Goal: Information Seeking & Learning: Check status

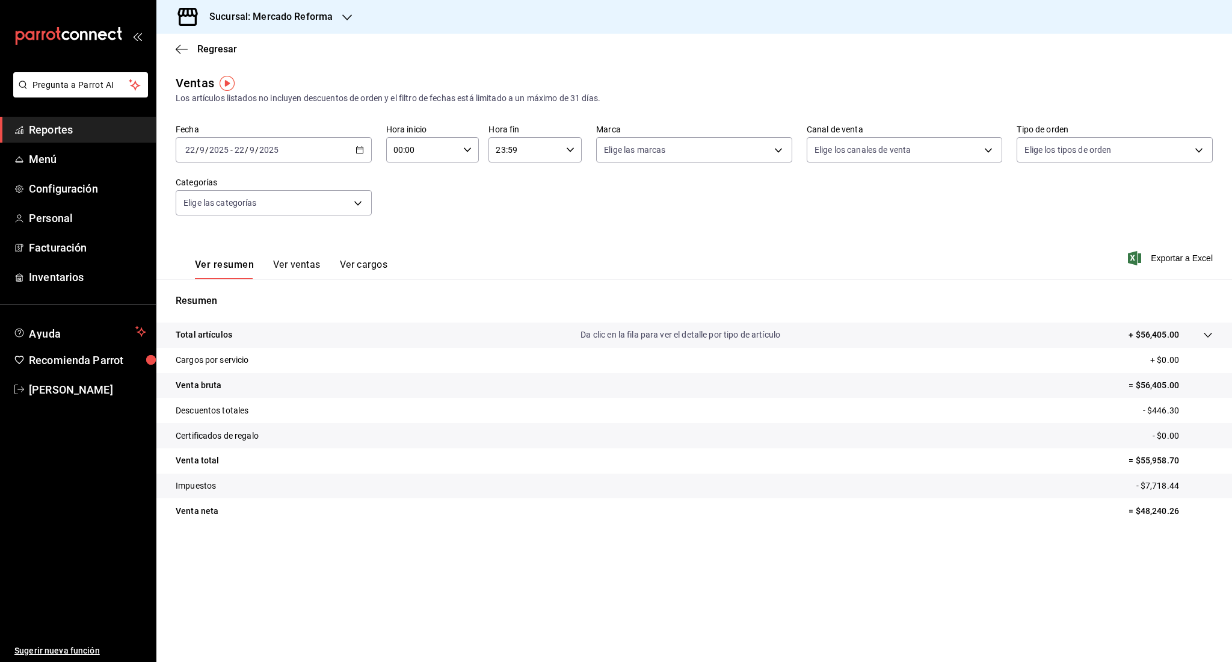
drag, startPoint x: 0, startPoint y: 0, endPoint x: 88, endPoint y: 124, distance: 152.3
click at [88, 124] on span "Reportes" at bounding box center [87, 129] width 117 height 16
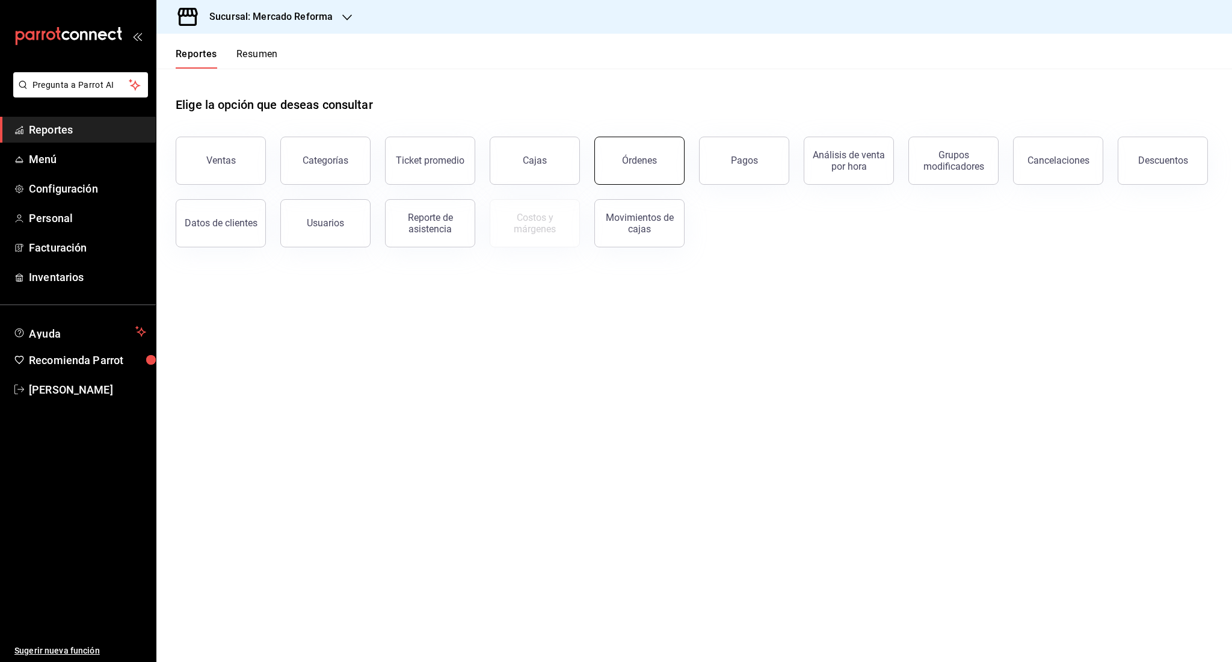
click at [651, 173] on button "Órdenes" at bounding box center [639, 161] width 90 height 48
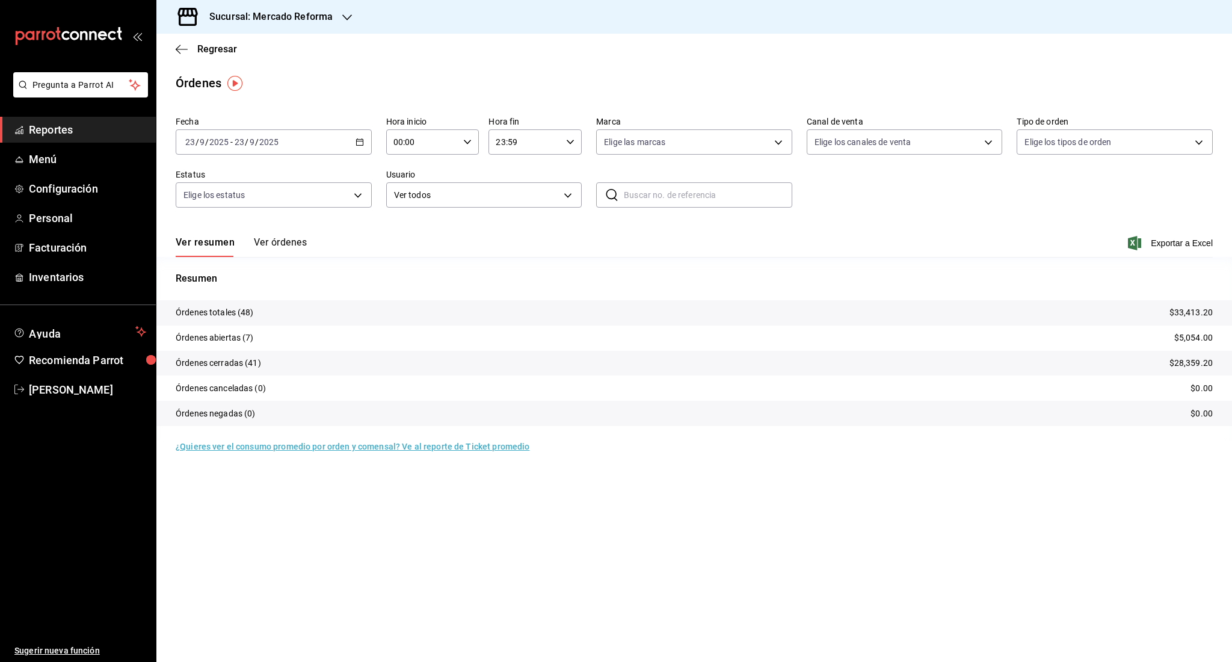
click at [244, 156] on div "Fecha [DATE] [DATE] - [DATE] [DATE] Hora inicio 00:00 Hora inicio Hora fin 23:5…" at bounding box center [694, 166] width 1037 height 111
click at [249, 146] on input "9" at bounding box center [252, 142] width 6 height 10
click at [229, 314] on span "Rango de fechas" at bounding box center [232, 313] width 93 height 13
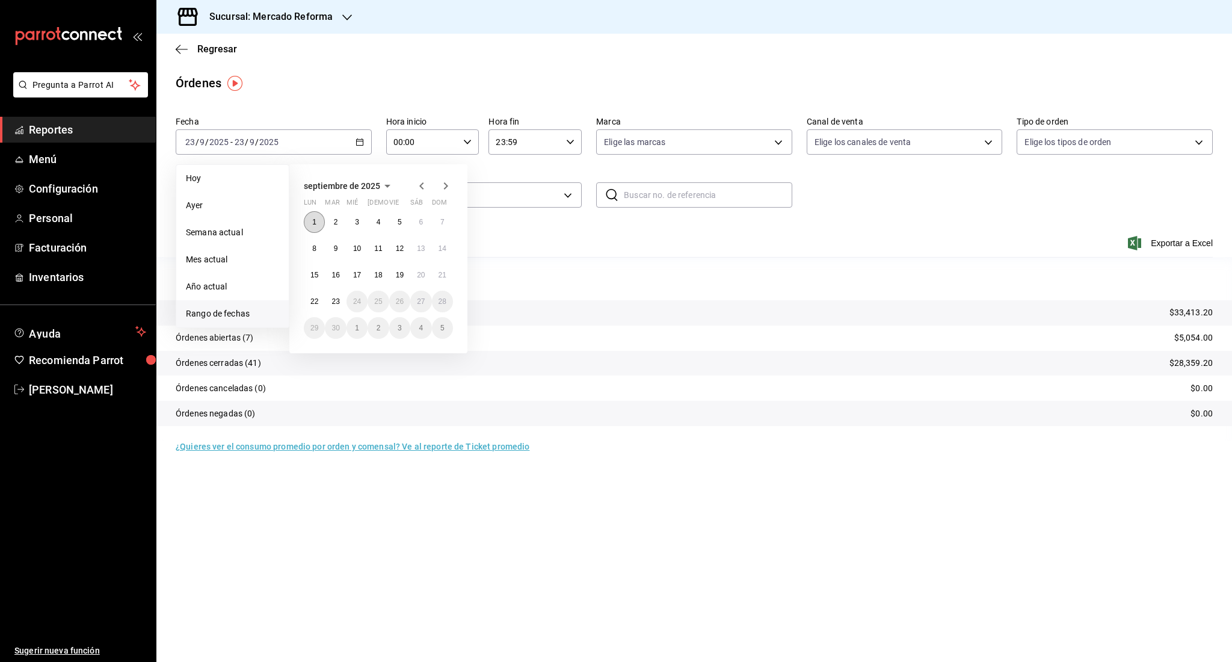
click at [304, 220] on button "1" at bounding box center [314, 222] width 21 height 22
click at [316, 304] on abbr "22" at bounding box center [314, 301] width 8 height 8
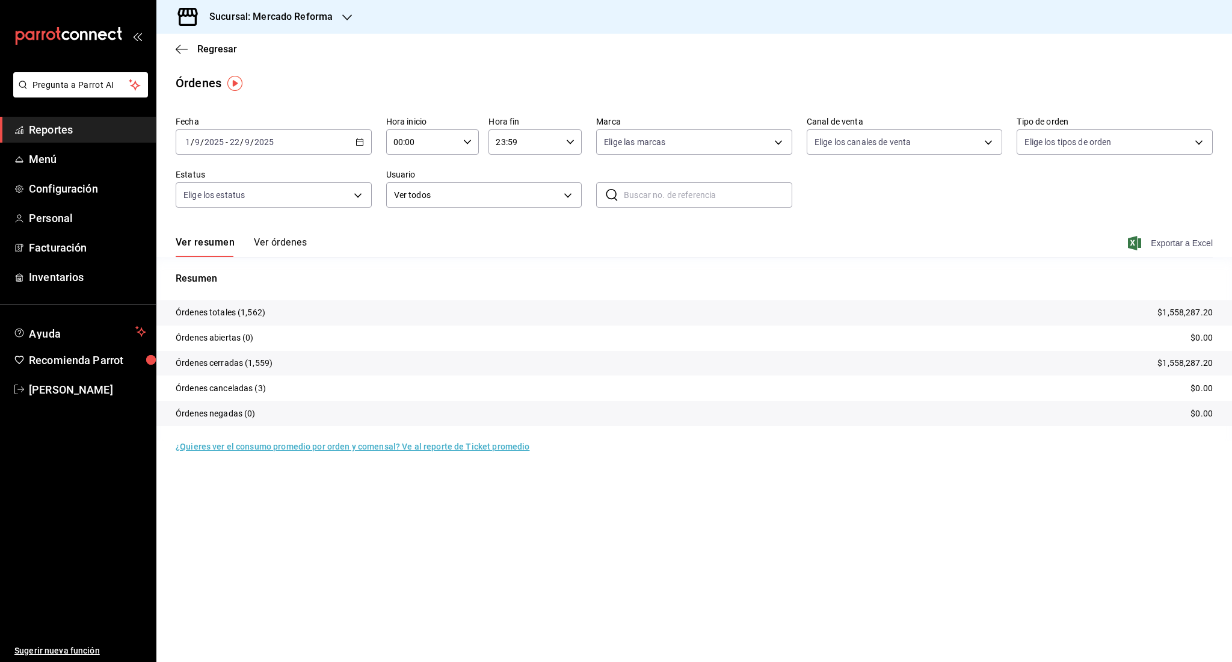
click at [1166, 243] on span "Exportar a Excel" at bounding box center [1171, 243] width 82 height 14
click at [104, 118] on link "Reportes" at bounding box center [78, 130] width 156 height 26
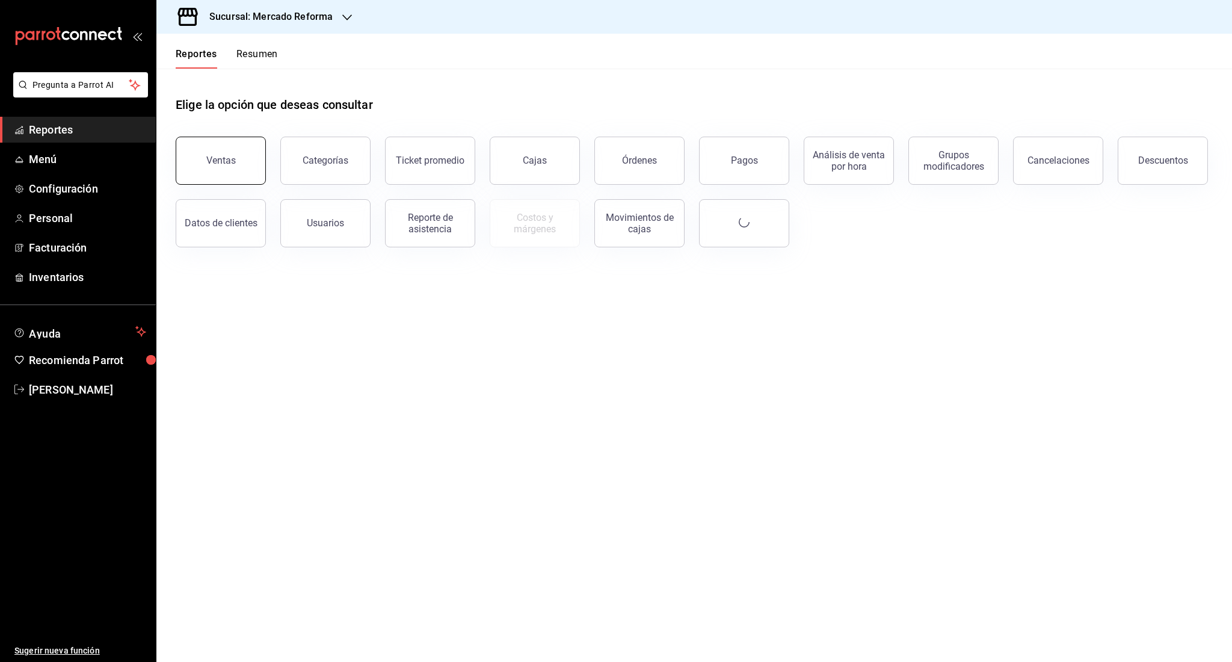
click at [189, 156] on button "Ventas" at bounding box center [221, 161] width 90 height 48
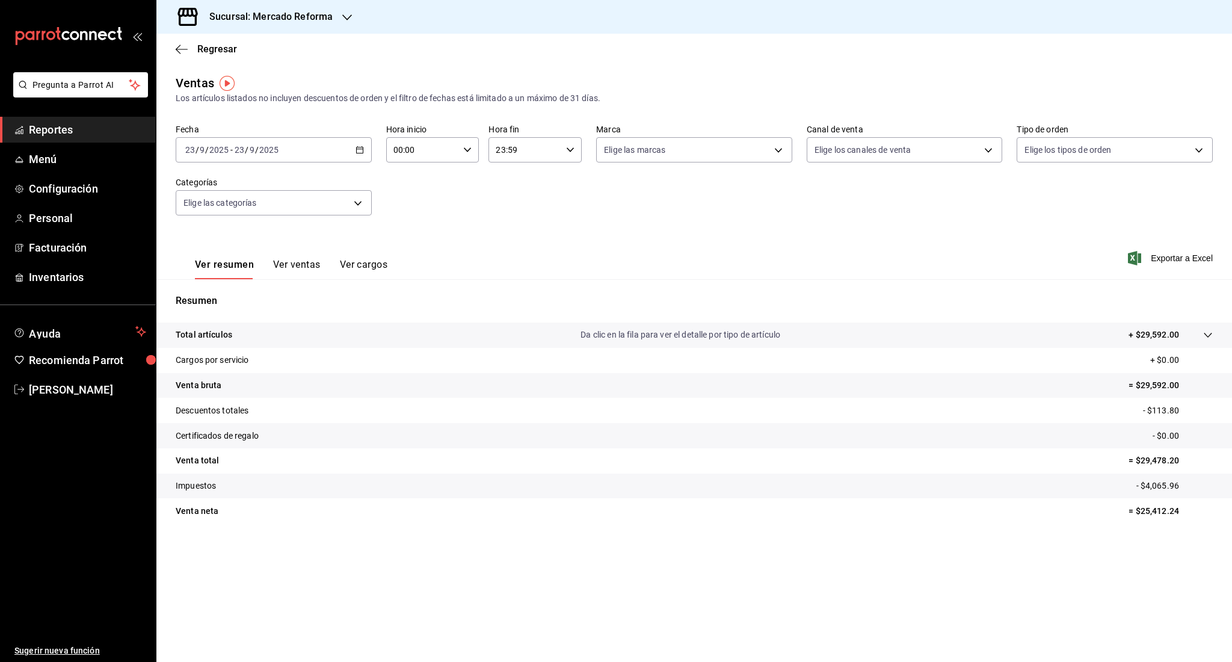
click at [232, 150] on span "-" at bounding box center [231, 150] width 2 height 10
click at [215, 217] on span "Ayer" at bounding box center [232, 213] width 93 height 13
click at [20, 120] on link "Reportes" at bounding box center [78, 130] width 156 height 26
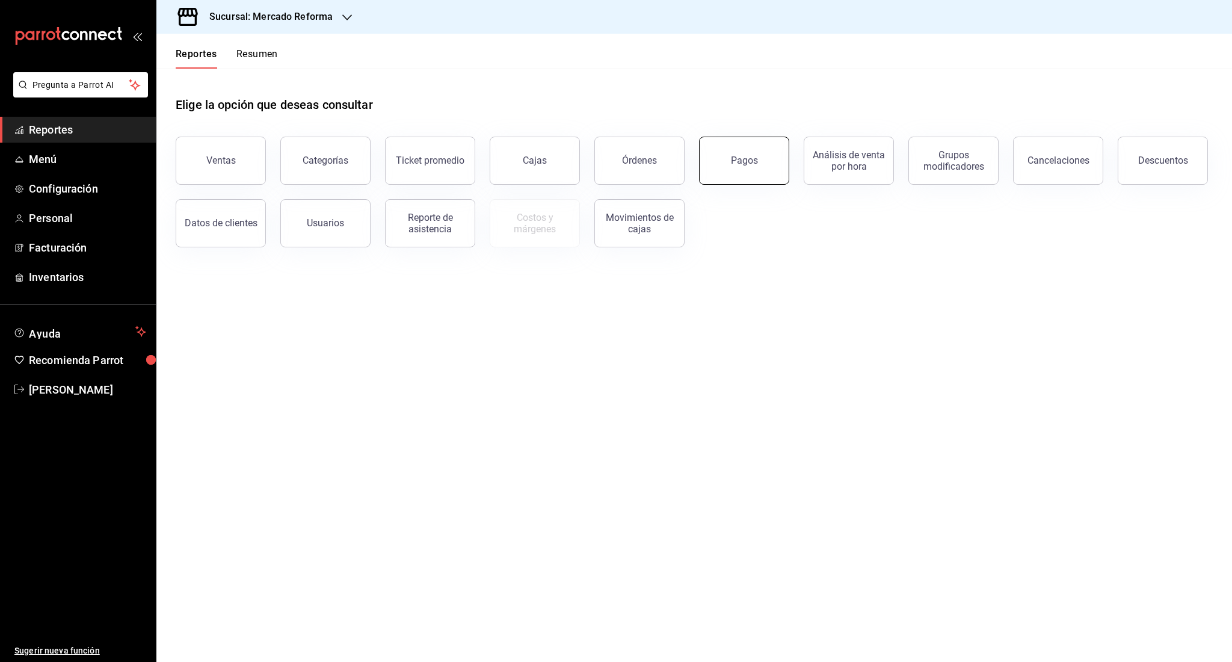
click at [724, 173] on button "Pagos" at bounding box center [744, 161] width 90 height 48
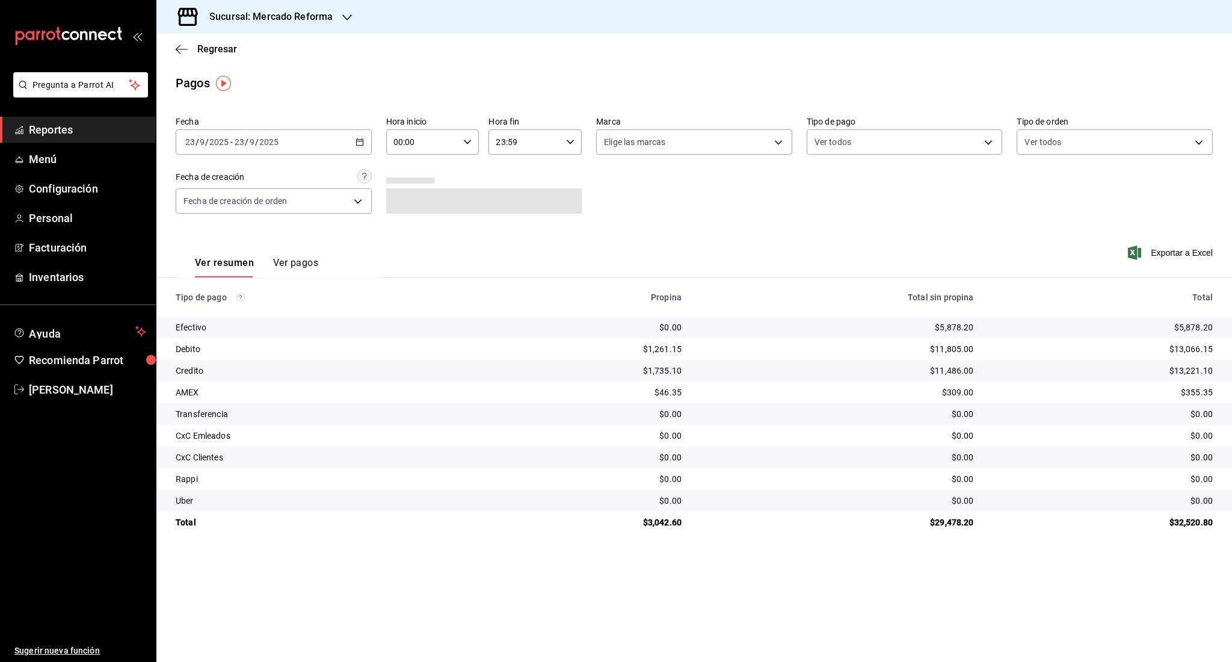
click at [291, 154] on div "[DATE] [DATE] - [DATE] [DATE]" at bounding box center [274, 141] width 196 height 25
click at [249, 207] on span "Ayer" at bounding box center [232, 205] width 93 height 13
click at [37, 123] on span "Reportes" at bounding box center [87, 129] width 117 height 16
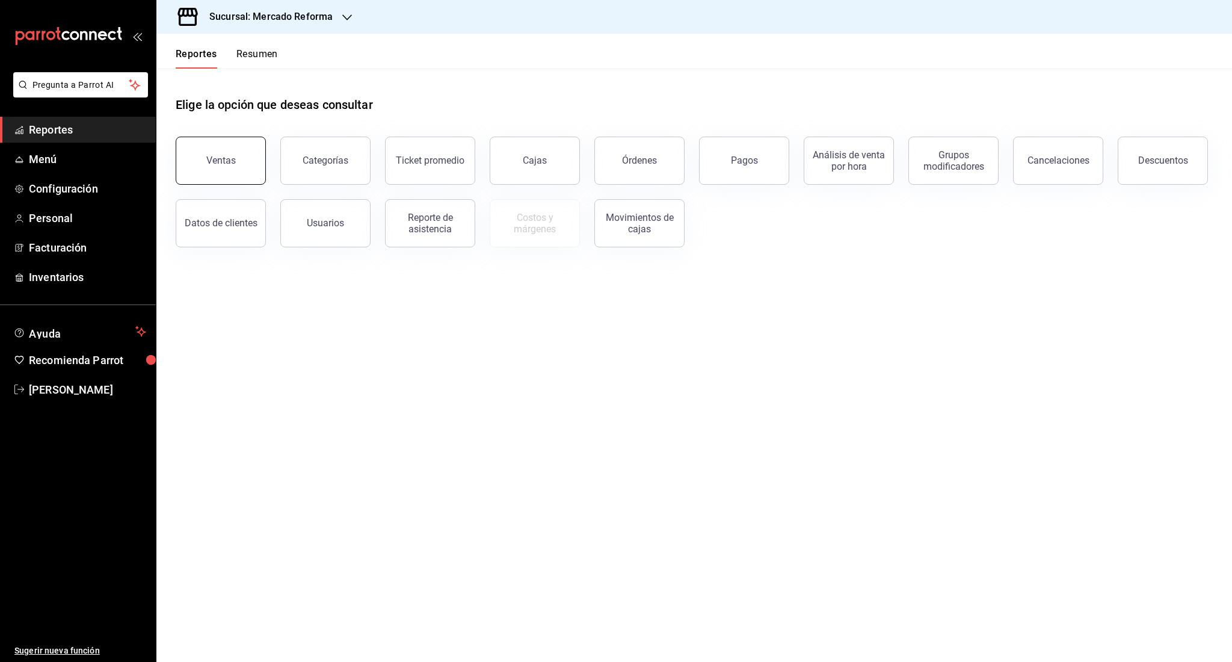
click at [192, 181] on button "Ventas" at bounding box center [221, 161] width 90 height 48
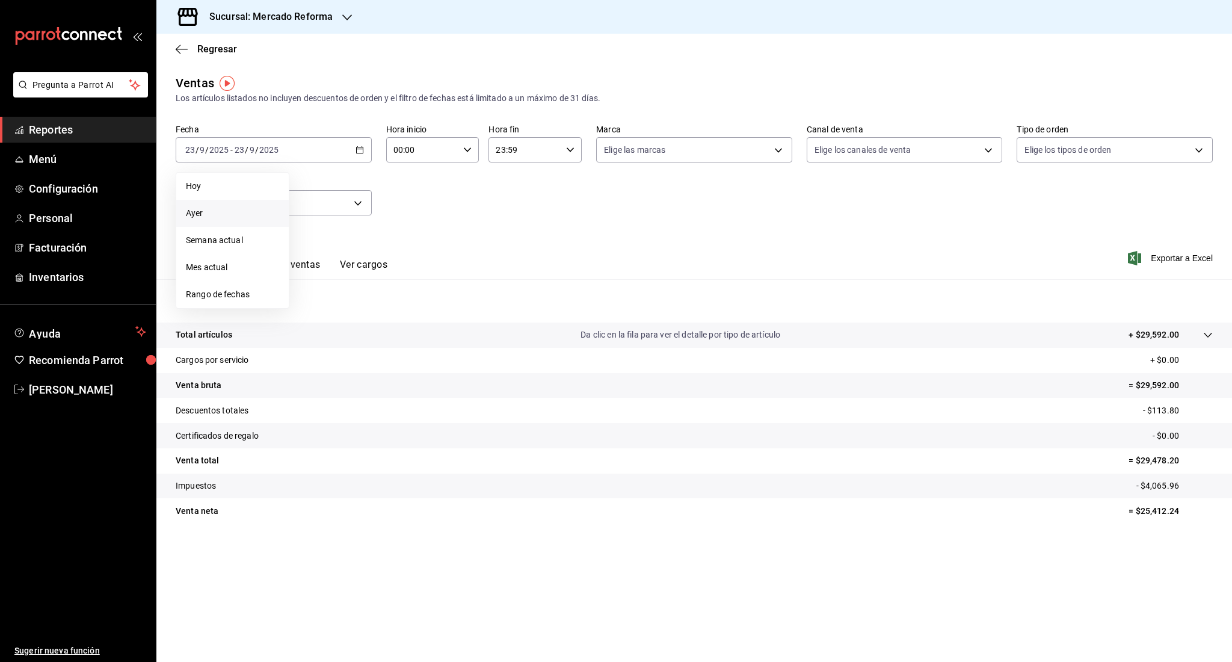
click at [229, 224] on li "Ayer" at bounding box center [232, 213] width 112 height 27
click at [466, 146] on icon "button" at bounding box center [467, 150] width 8 height 8
click at [407, 201] on span "06" at bounding box center [410, 198] width 28 height 10
type input "06:00"
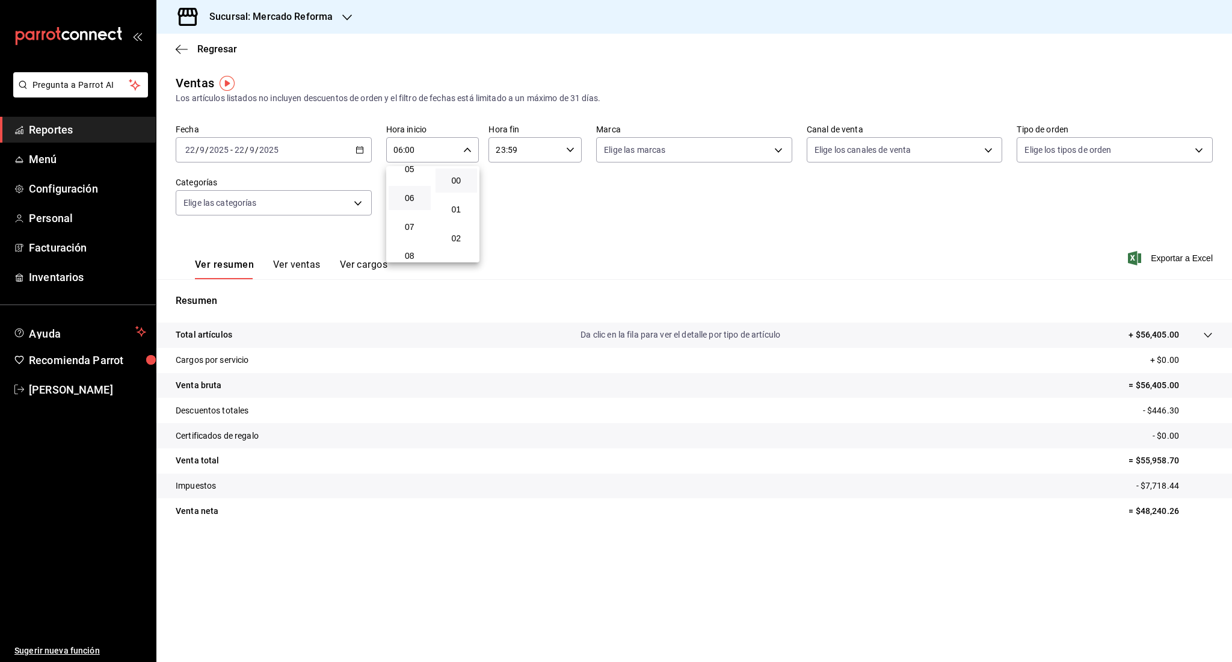
click at [707, 537] on div at bounding box center [616, 331] width 1232 height 662
click at [61, 128] on span "Reportes" at bounding box center [87, 129] width 117 height 16
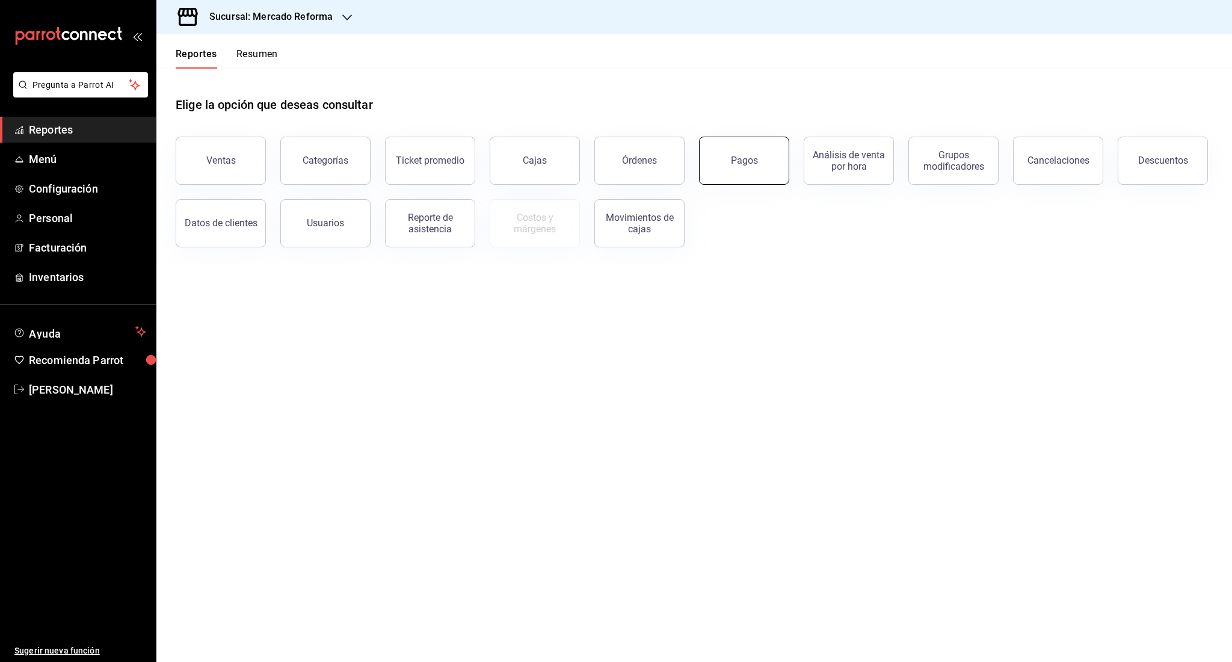
click at [748, 168] on button "Pagos" at bounding box center [744, 161] width 90 height 48
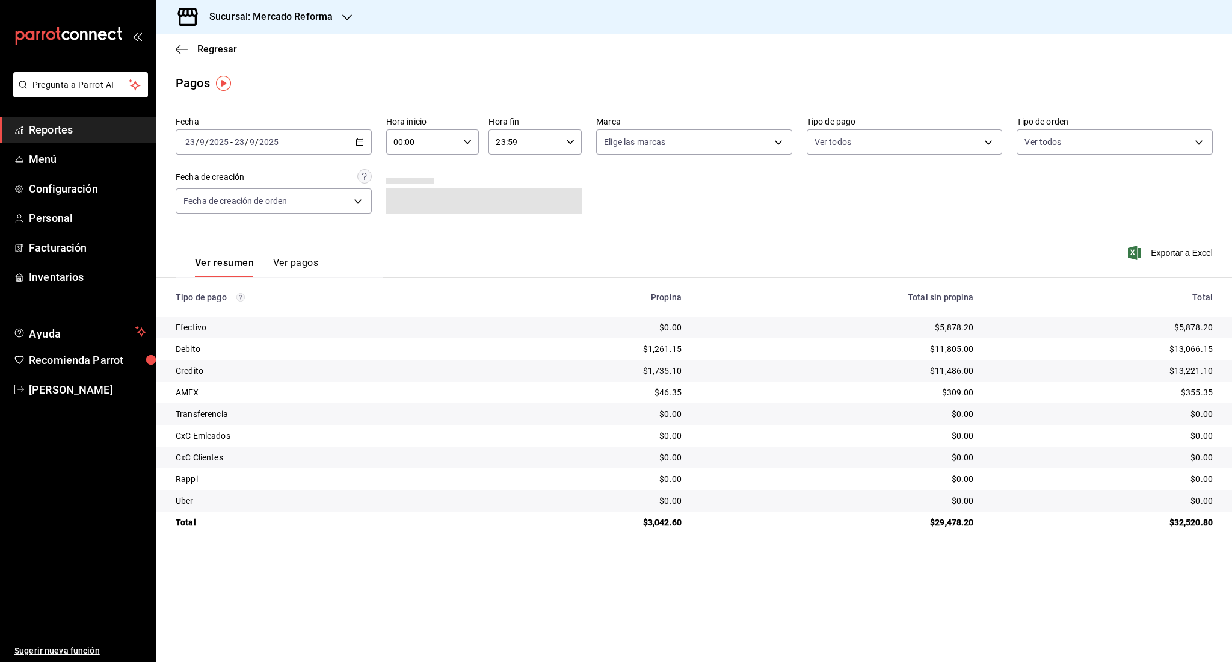
click at [249, 136] on div "[DATE] [DATE] - [DATE] [DATE]" at bounding box center [274, 141] width 196 height 25
click at [225, 202] on span "Ayer" at bounding box center [232, 205] width 93 height 13
click at [22, 137] on span "mailbox folders" at bounding box center [19, 130] width 10 height 14
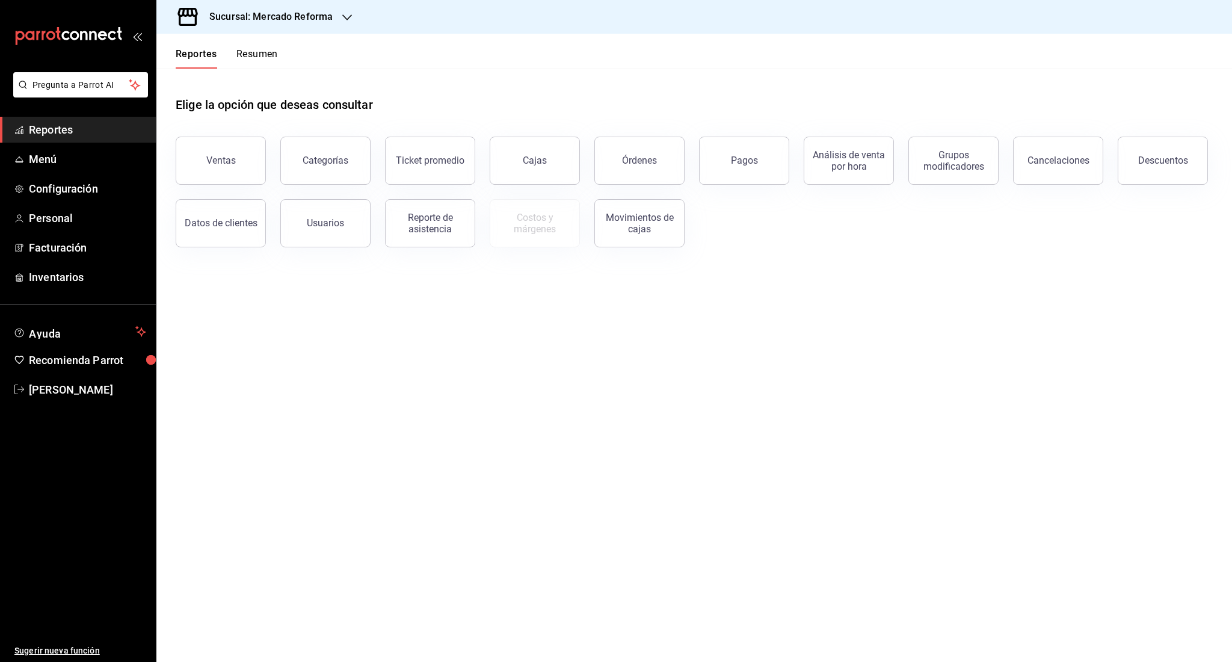
click at [1151, 138] on div "Descuentos" at bounding box center [1155, 153] width 105 height 63
click at [1148, 171] on button "Descuentos" at bounding box center [1162, 161] width 90 height 48
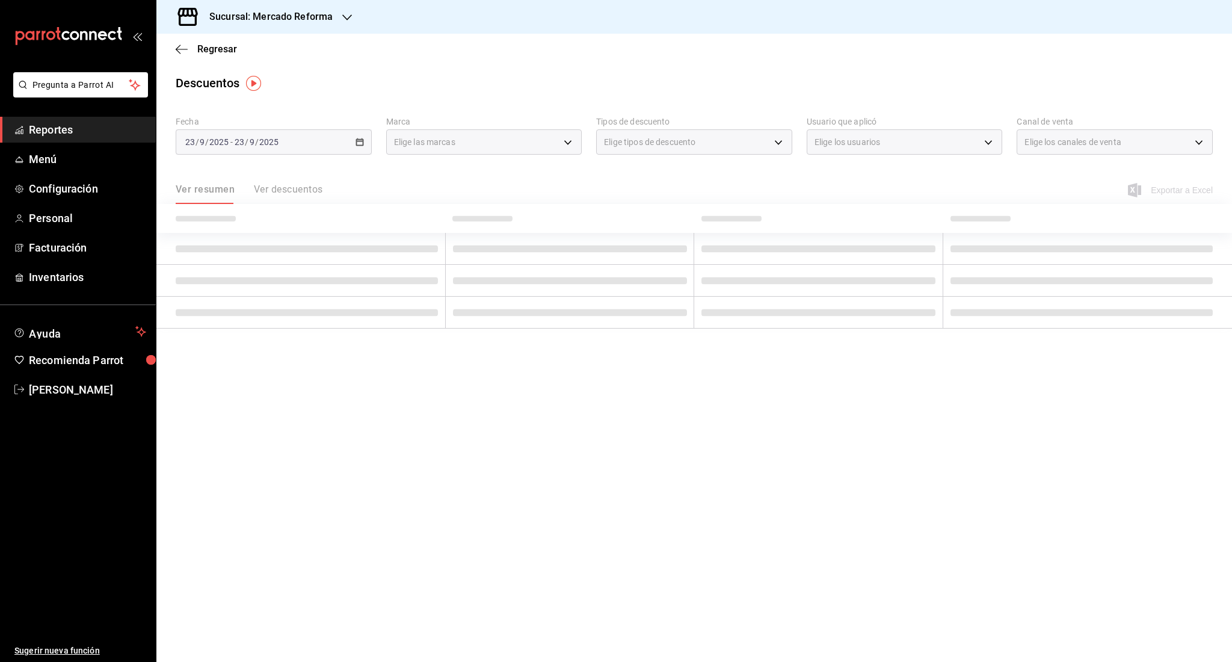
click at [320, 146] on div "[DATE] [DATE] - [DATE] [DATE]" at bounding box center [274, 141] width 196 height 25
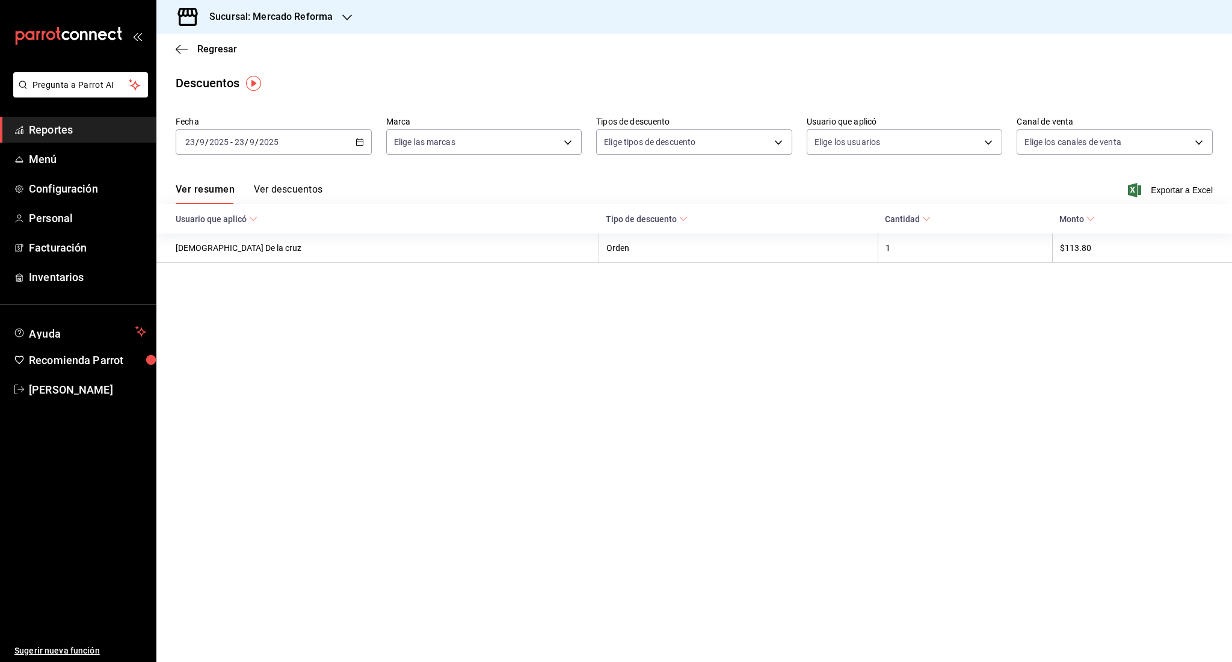
click at [320, 146] on div "[DATE] [DATE] - [DATE] [DATE]" at bounding box center [274, 141] width 196 height 25
click at [250, 191] on li "Hoy" at bounding box center [232, 178] width 112 height 27
click at [250, 155] on div "Fecha [DATE] [DATE] - [DATE] [DATE] Marca Elige las marcas Tipos de descuento E…" at bounding box center [694, 140] width 1037 height 58
click at [253, 145] on input "9" at bounding box center [252, 142] width 6 height 10
click at [226, 211] on span "Ayer" at bounding box center [232, 205] width 93 height 13
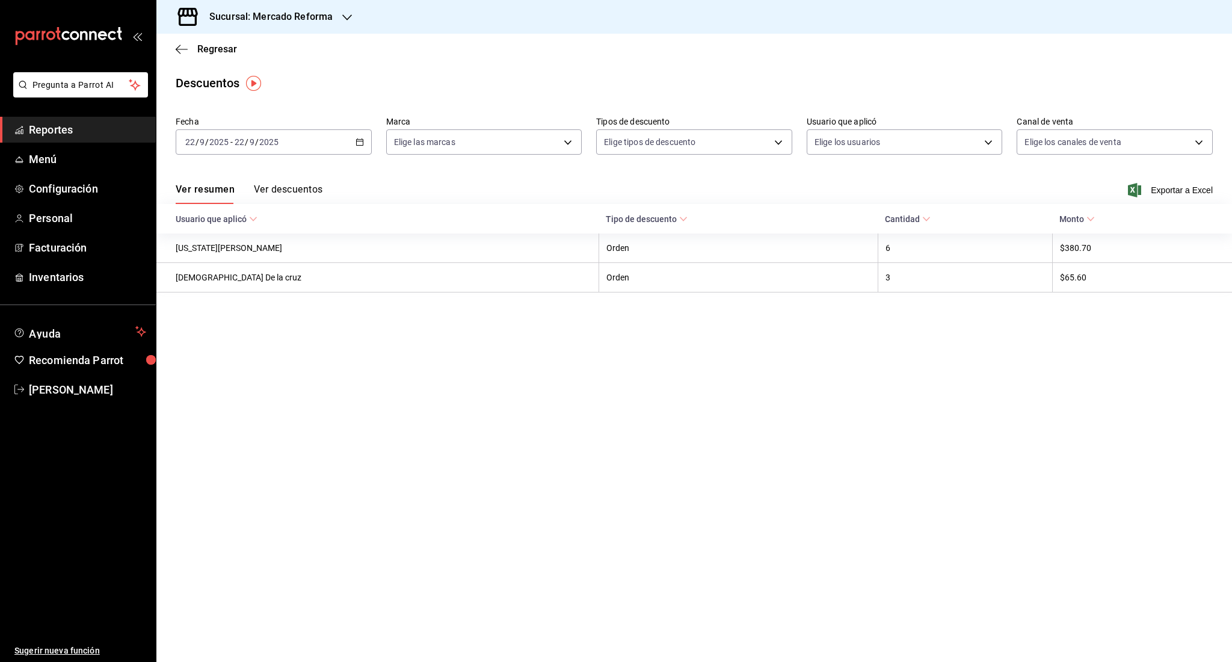
click at [87, 132] on span "Reportes" at bounding box center [87, 129] width 117 height 16
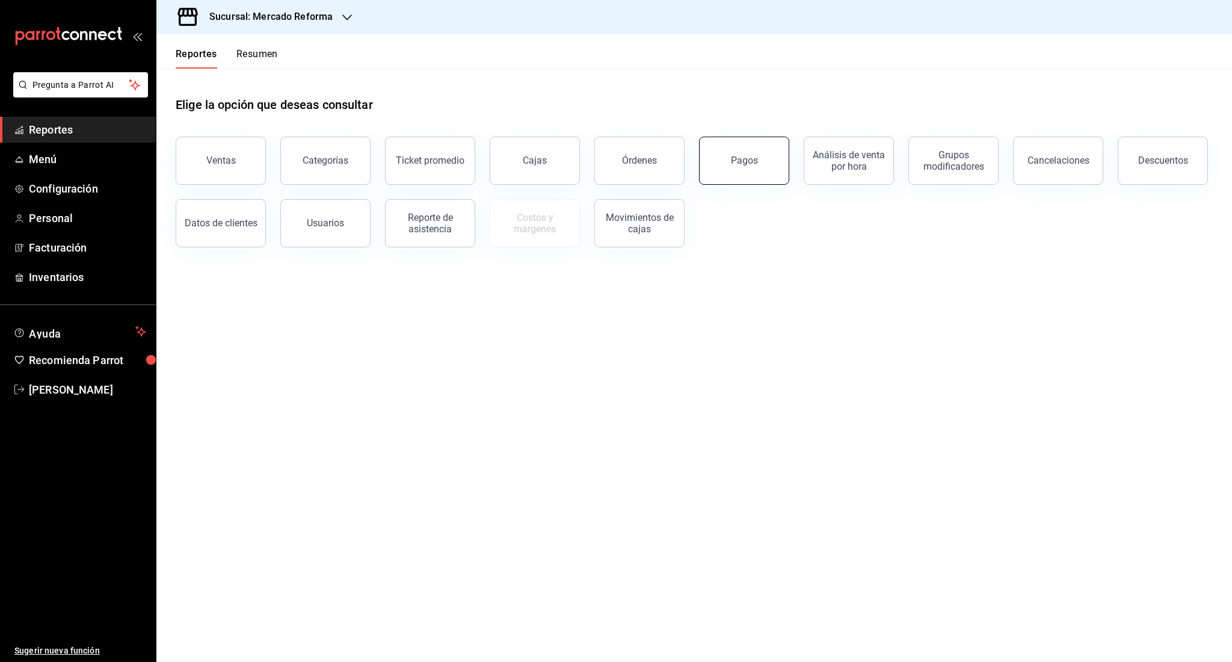
click at [722, 161] on button "Pagos" at bounding box center [744, 161] width 90 height 48
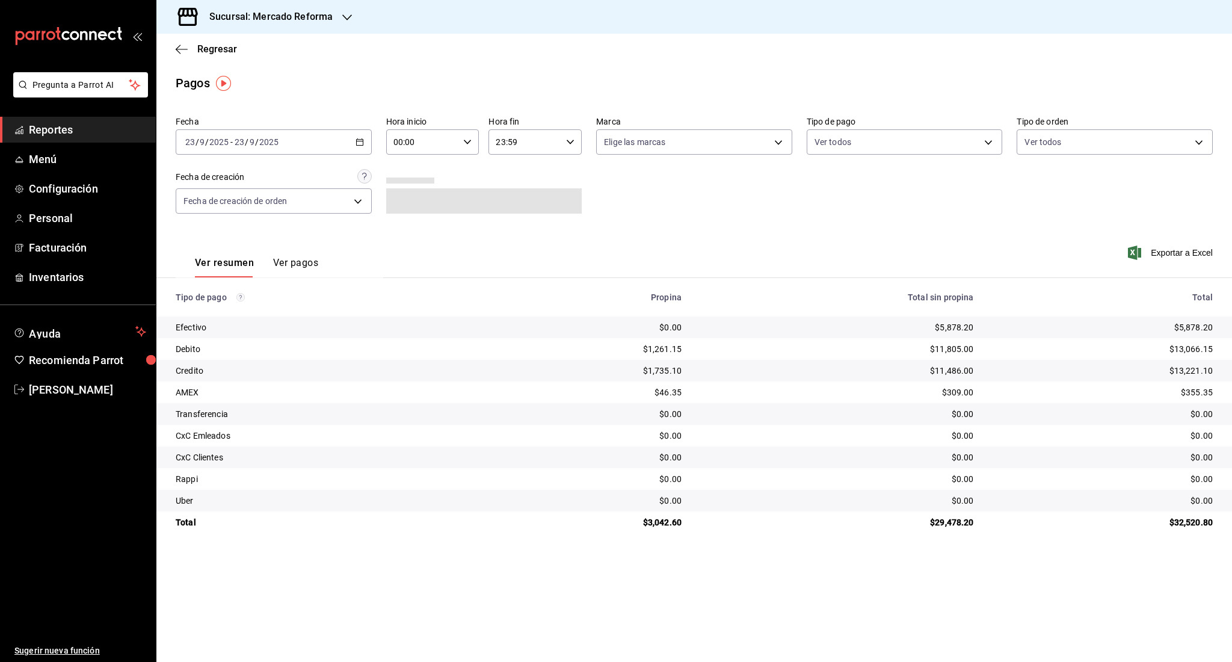
click at [272, 146] on input "2025" at bounding box center [269, 142] width 20 height 10
click at [245, 306] on li "Rango de fechas" at bounding box center [232, 313] width 112 height 27
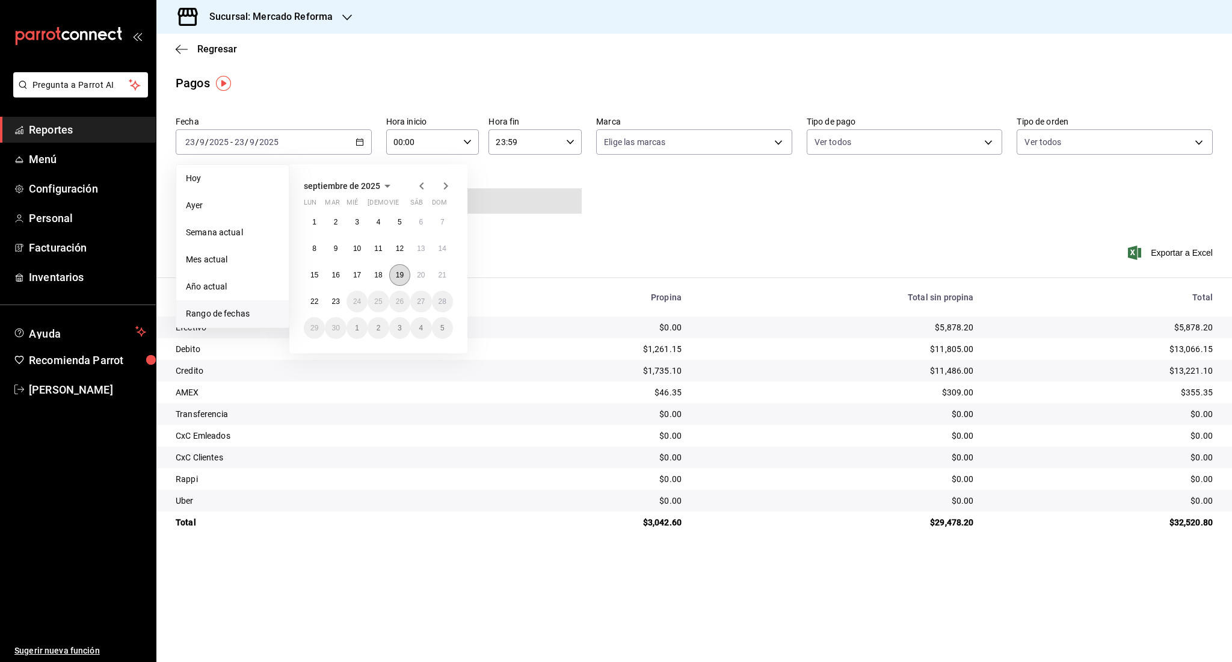
click at [401, 278] on abbr "19" at bounding box center [400, 275] width 8 height 8
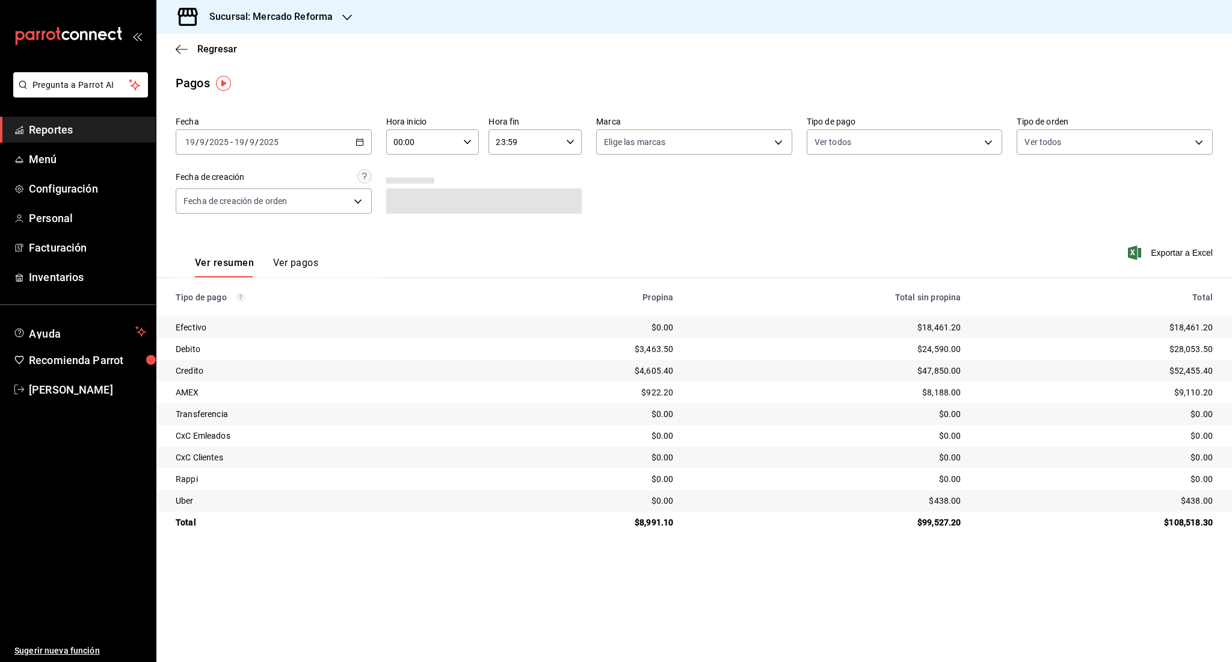
click at [458, 145] on input "00:00" at bounding box center [422, 142] width 73 height 24
click at [416, 214] on span "06" at bounding box center [410, 212] width 28 height 10
type input "06:00"
click at [752, 445] on div at bounding box center [616, 331] width 1232 height 662
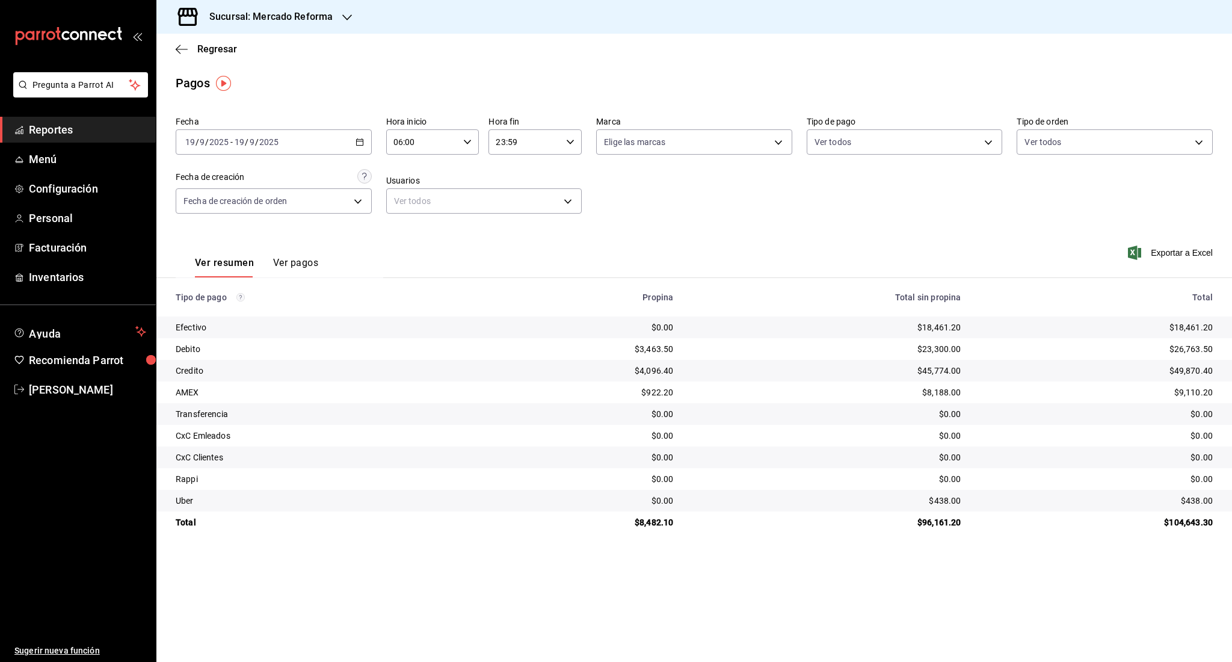
click at [76, 134] on span "Reportes" at bounding box center [87, 129] width 117 height 16
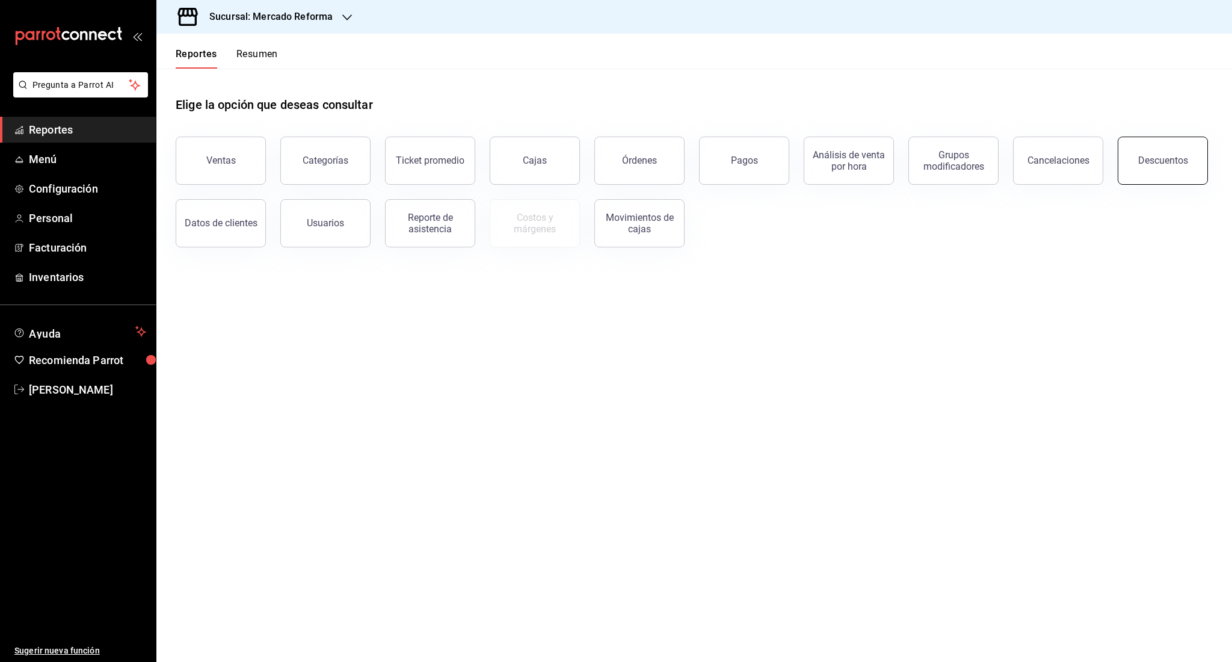
click at [1163, 175] on button "Descuentos" at bounding box center [1162, 161] width 90 height 48
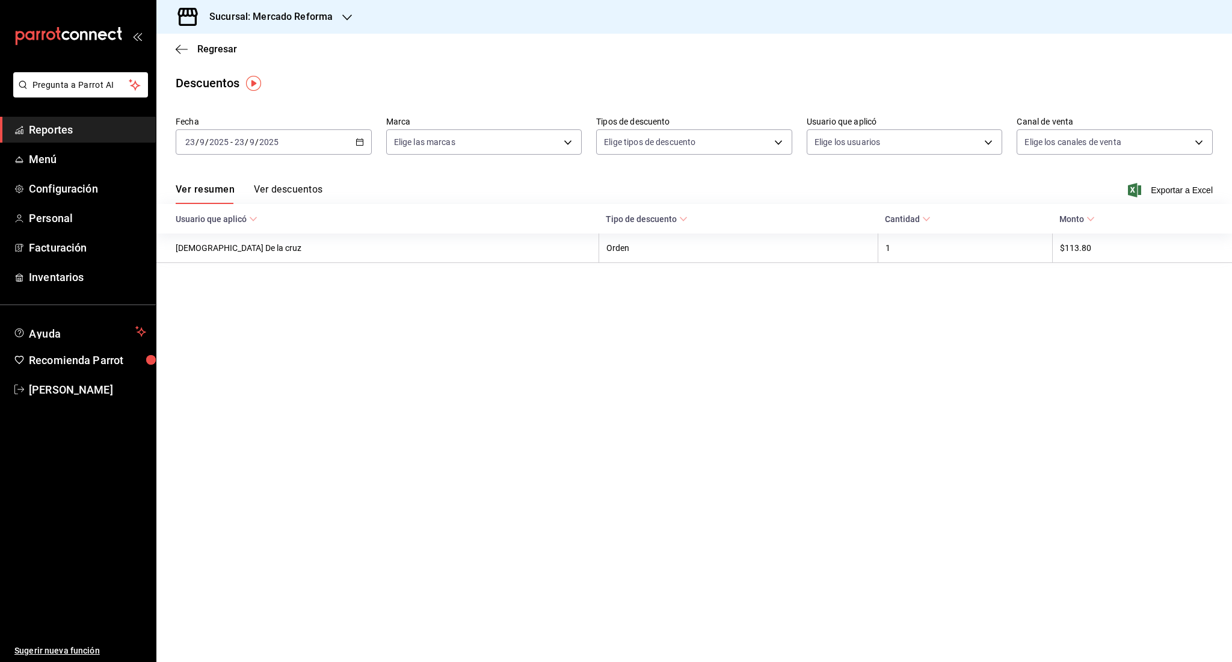
click at [223, 138] on input "2025" at bounding box center [219, 142] width 20 height 10
click at [235, 318] on span "Rango de fechas" at bounding box center [232, 313] width 93 height 13
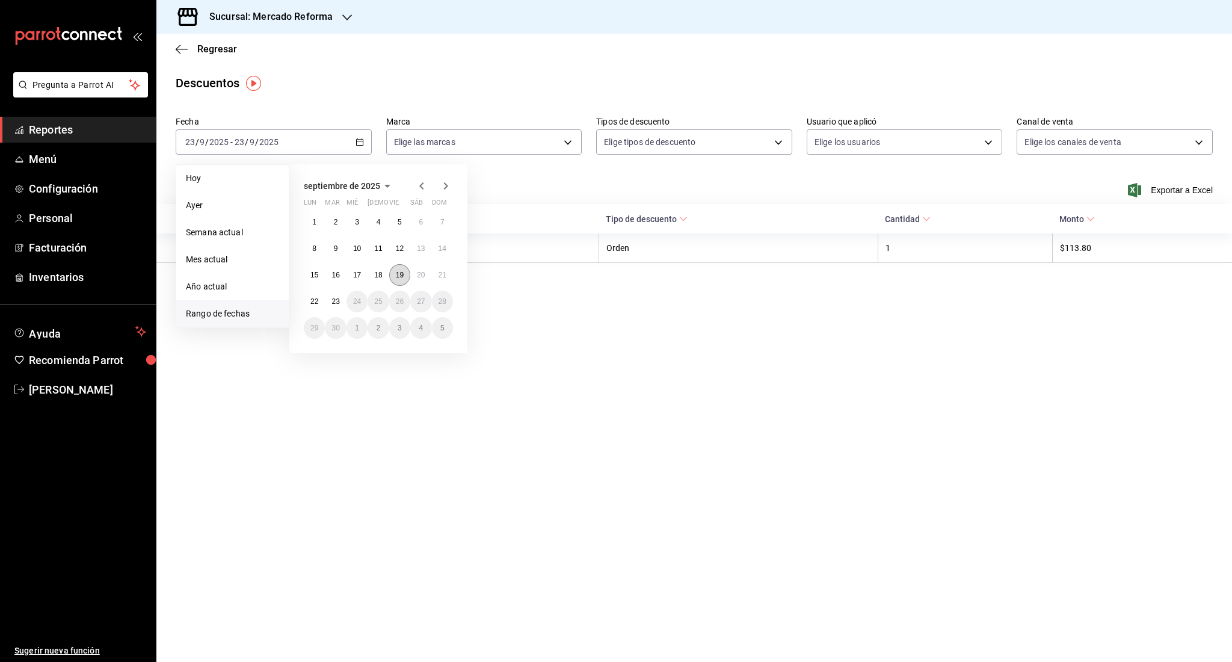
click at [406, 281] on button "19" at bounding box center [399, 275] width 21 height 22
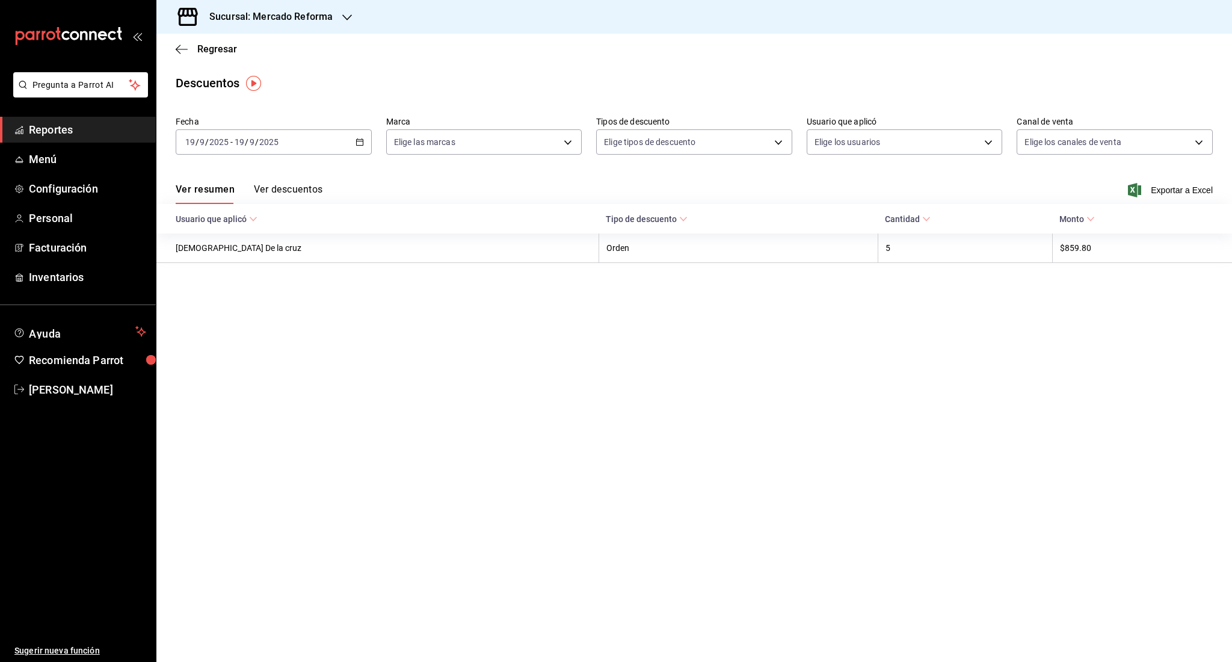
click at [37, 121] on span "Reportes" at bounding box center [87, 129] width 117 height 16
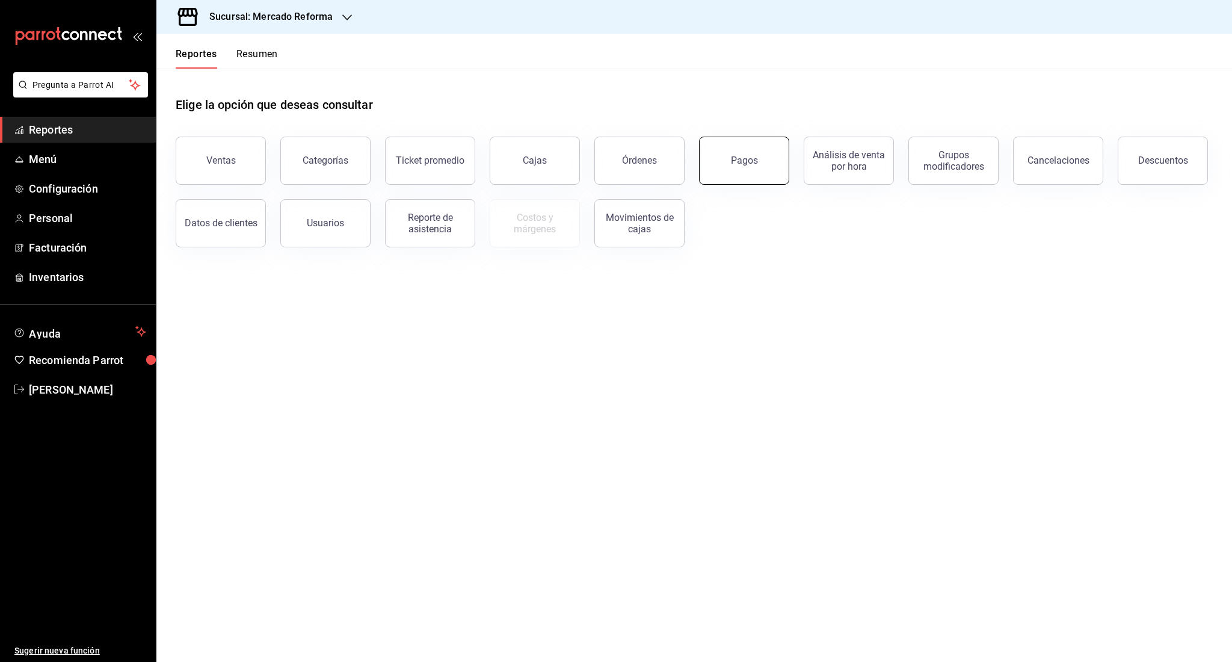
click at [724, 158] on button "Pagos" at bounding box center [744, 161] width 90 height 48
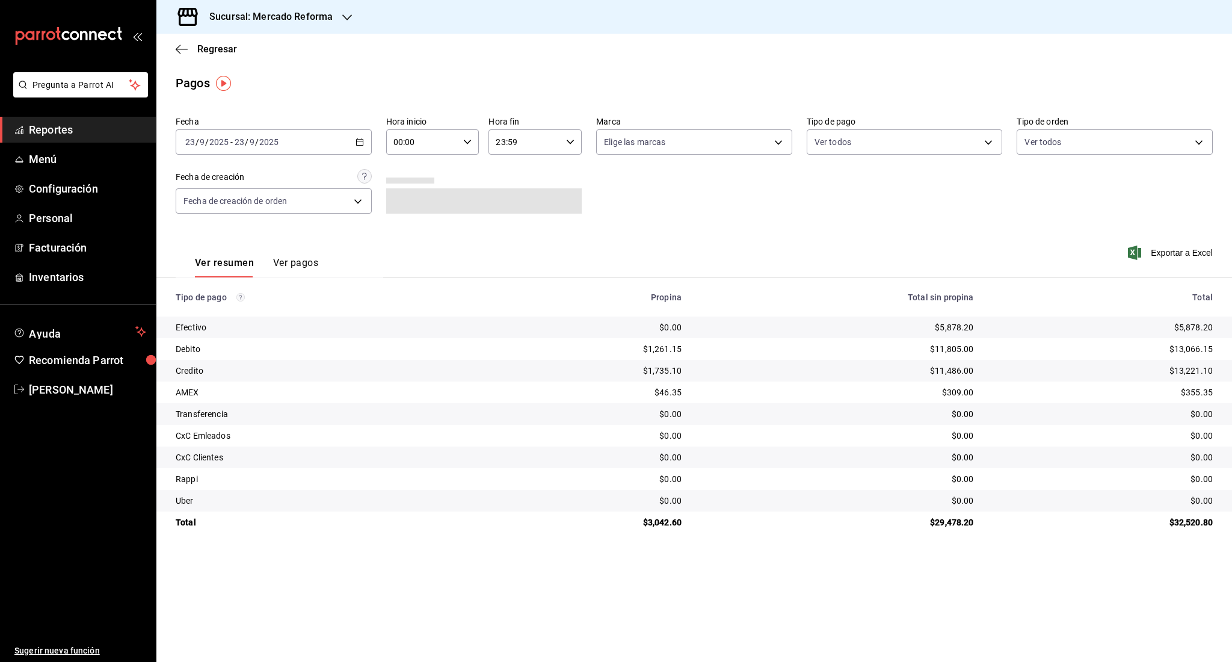
click at [300, 148] on div "[DATE] [DATE] - [DATE] [DATE]" at bounding box center [274, 141] width 196 height 25
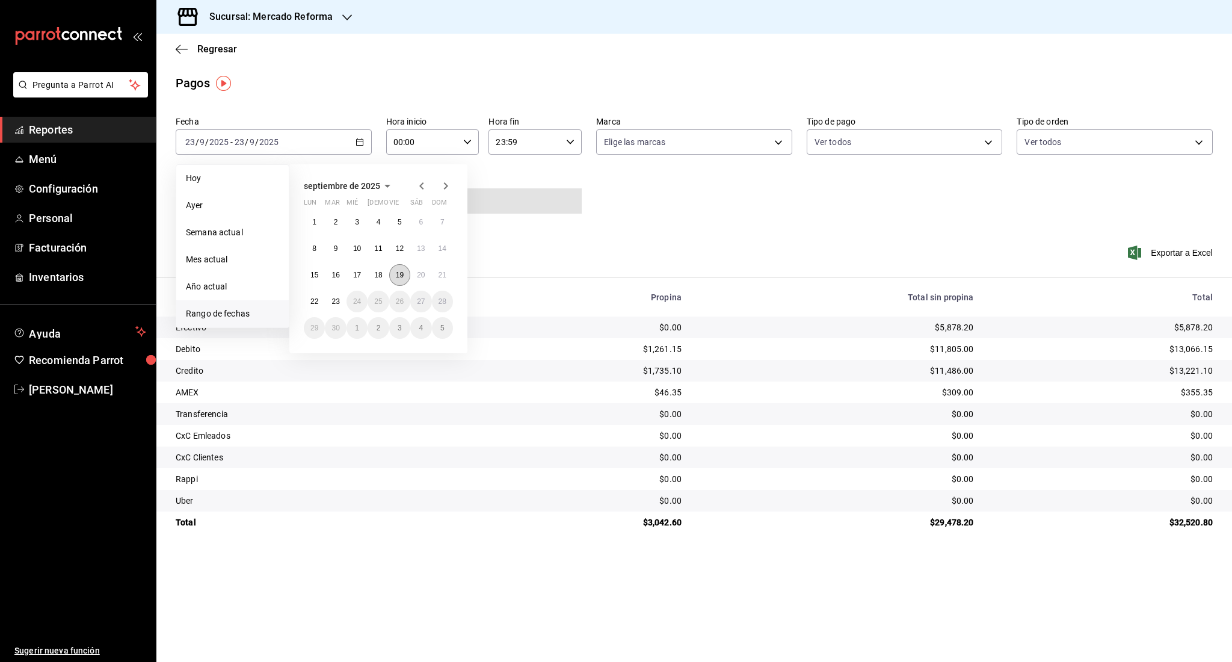
click at [396, 273] on abbr "19" at bounding box center [400, 275] width 8 height 8
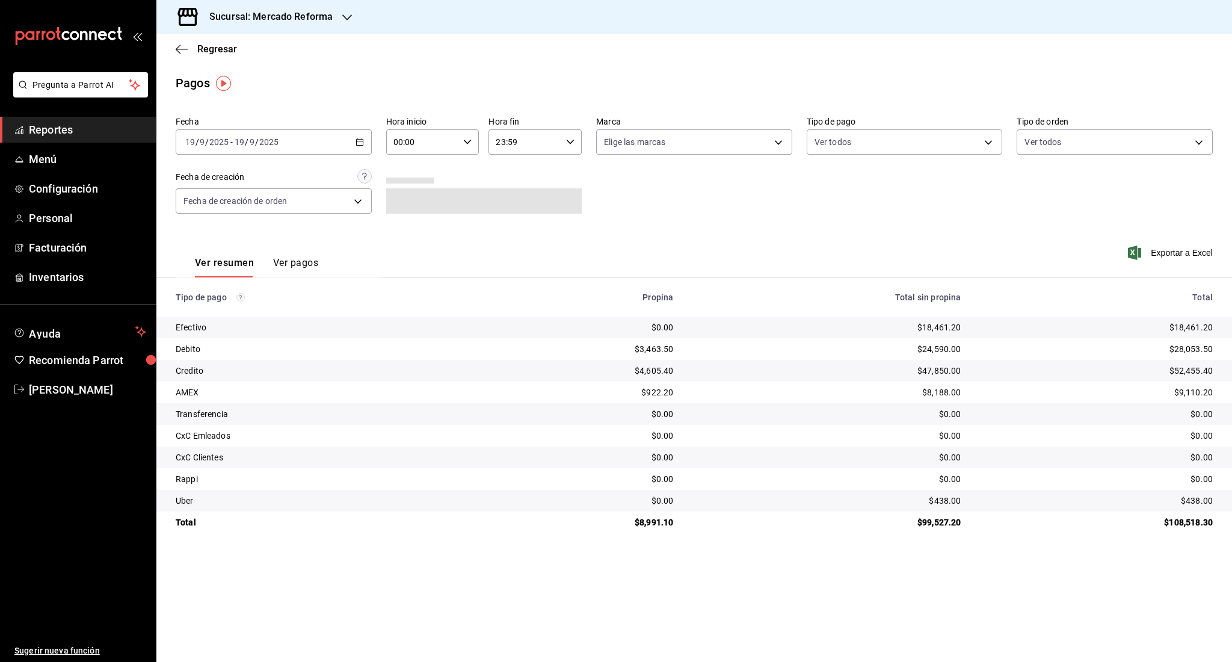
click at [463, 147] on div "00:00 Hora inicio" at bounding box center [432, 141] width 93 height 25
click at [405, 204] on button "06" at bounding box center [410, 211] width 42 height 24
type input "06:00"
click at [852, 466] on div at bounding box center [616, 331] width 1232 height 662
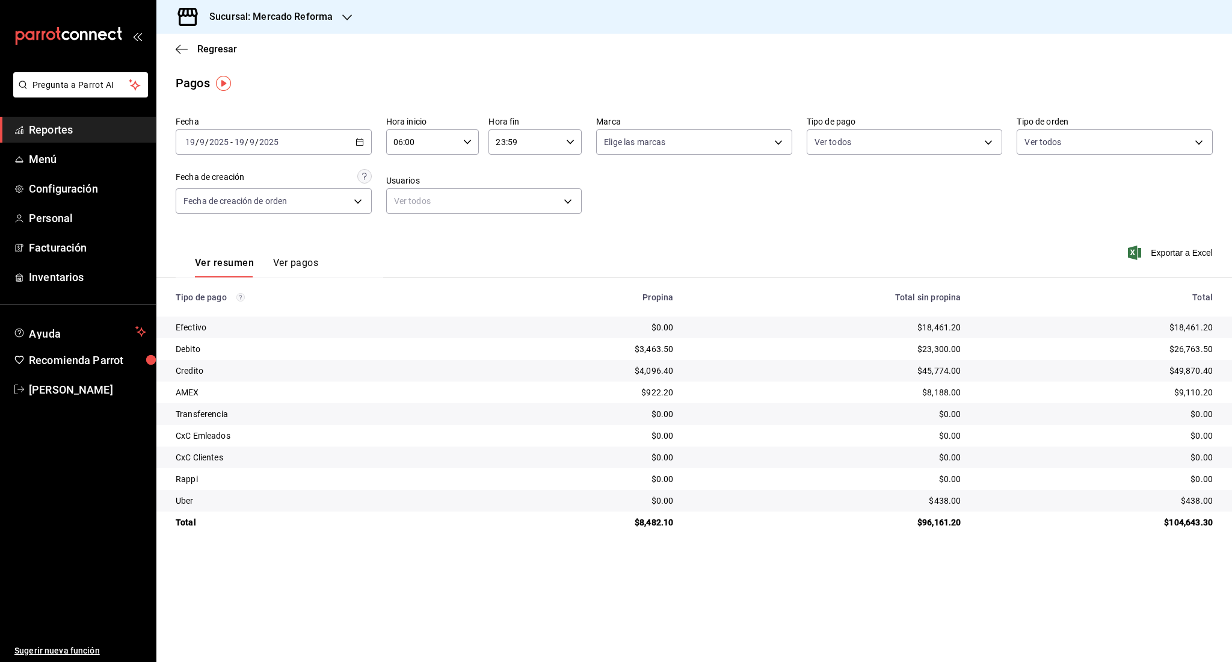
click at [84, 130] on span "Reportes" at bounding box center [87, 129] width 117 height 16
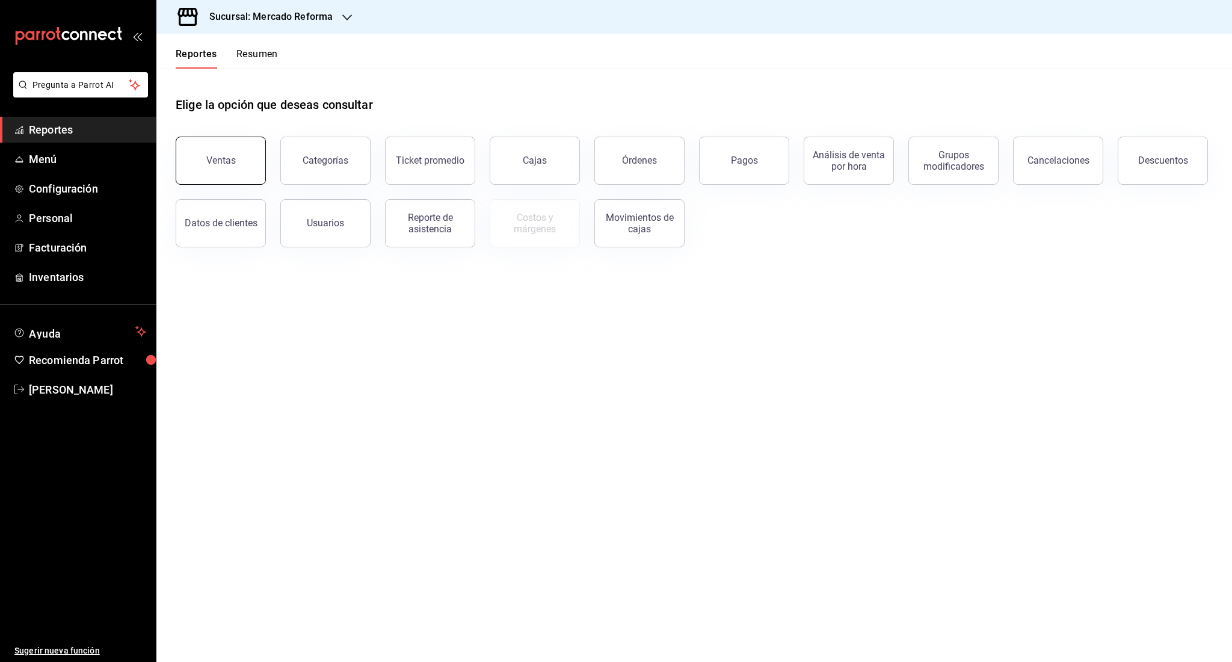
click at [235, 162] on button "Ventas" at bounding box center [221, 161] width 90 height 48
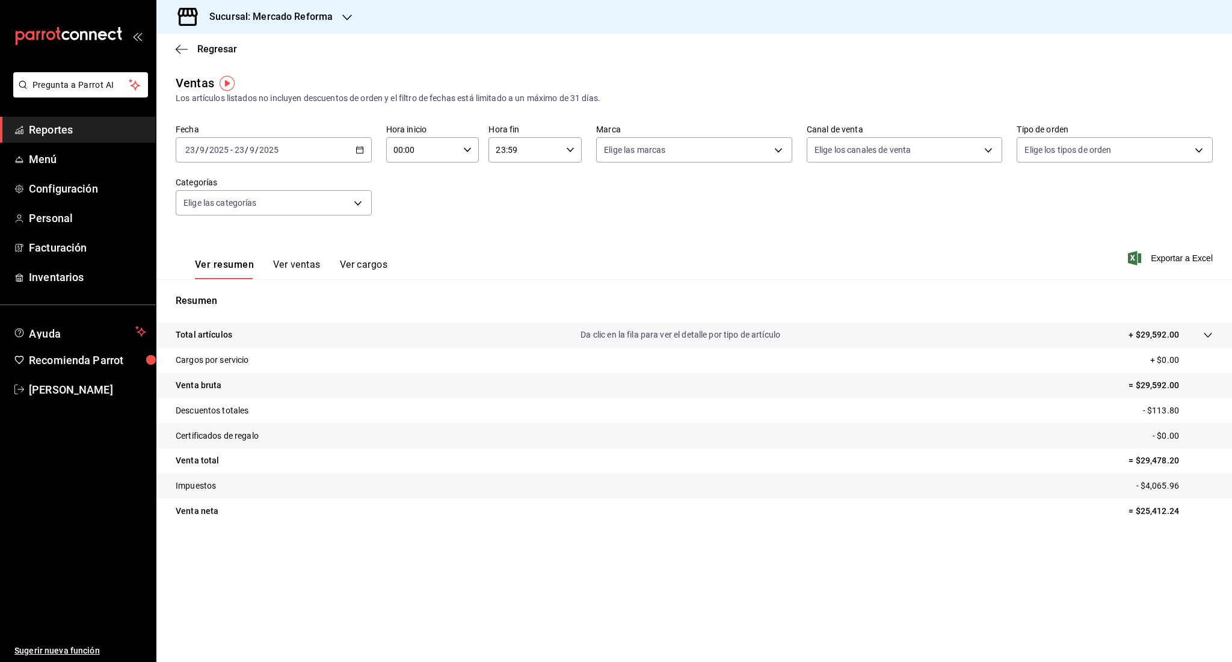
click at [263, 149] on input "2025" at bounding box center [269, 150] width 20 height 10
click at [202, 290] on span "Rango de fechas" at bounding box center [232, 294] width 93 height 13
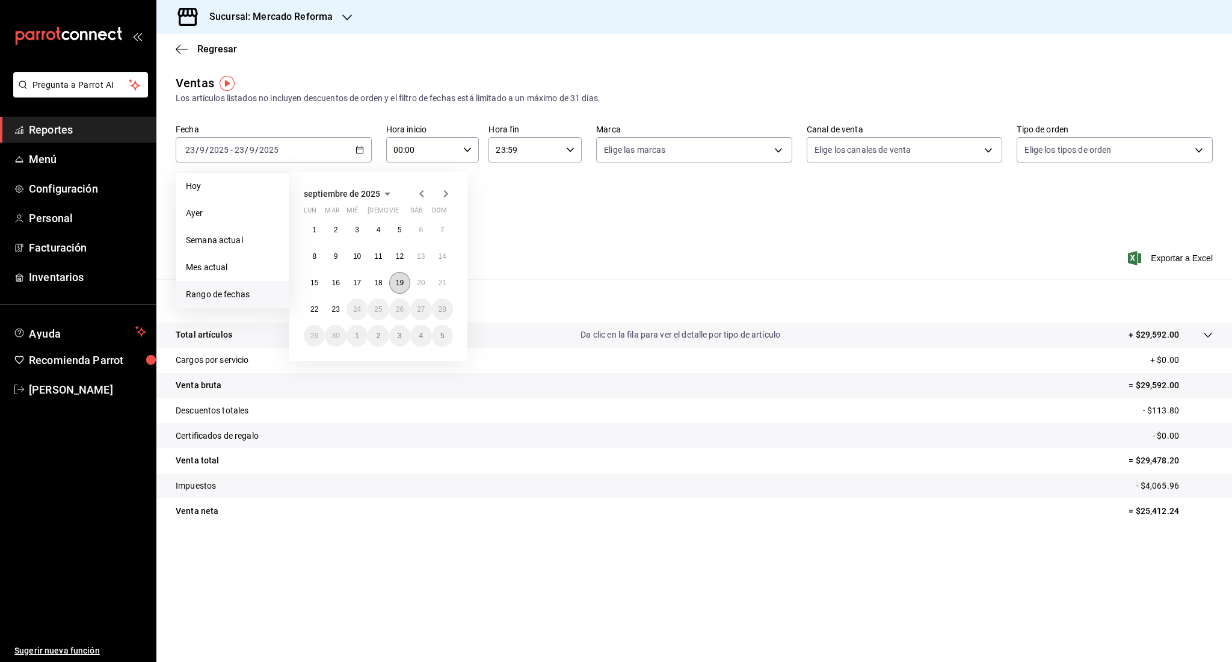
click at [399, 281] on abbr "19" at bounding box center [400, 282] width 8 height 8
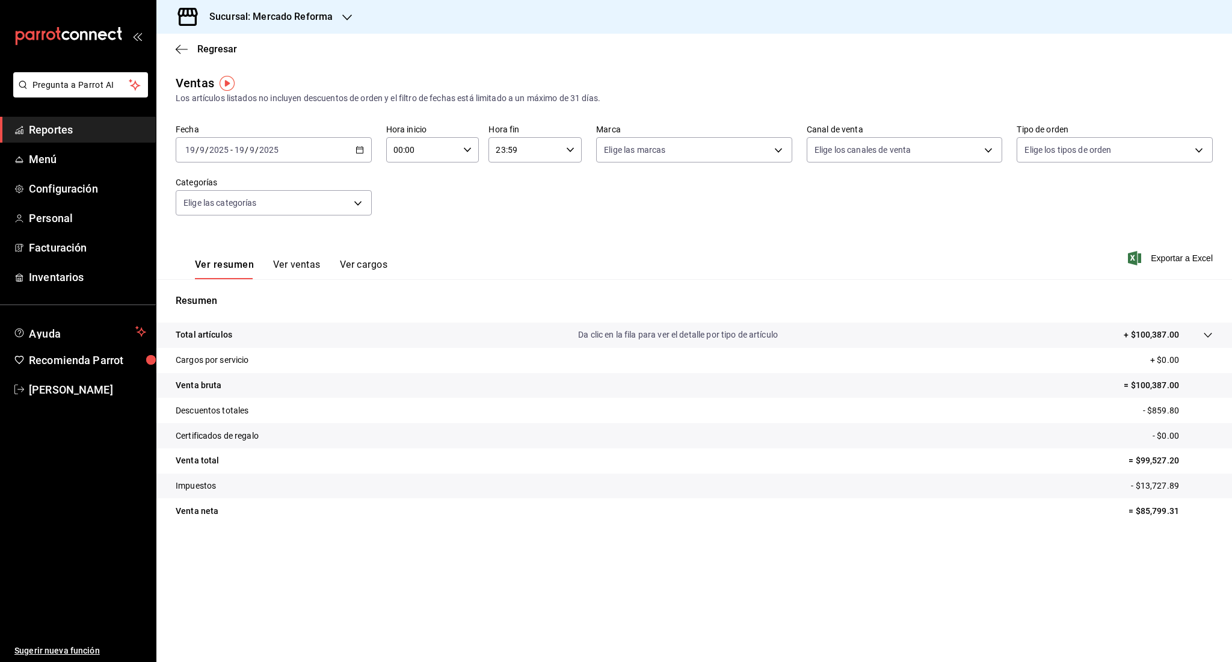
click at [464, 160] on div "00:00 Hora inicio" at bounding box center [432, 149] width 93 height 25
click at [410, 244] on button "06" at bounding box center [410, 240] width 42 height 24
type input "06:00"
click at [706, 393] on div at bounding box center [616, 331] width 1232 height 662
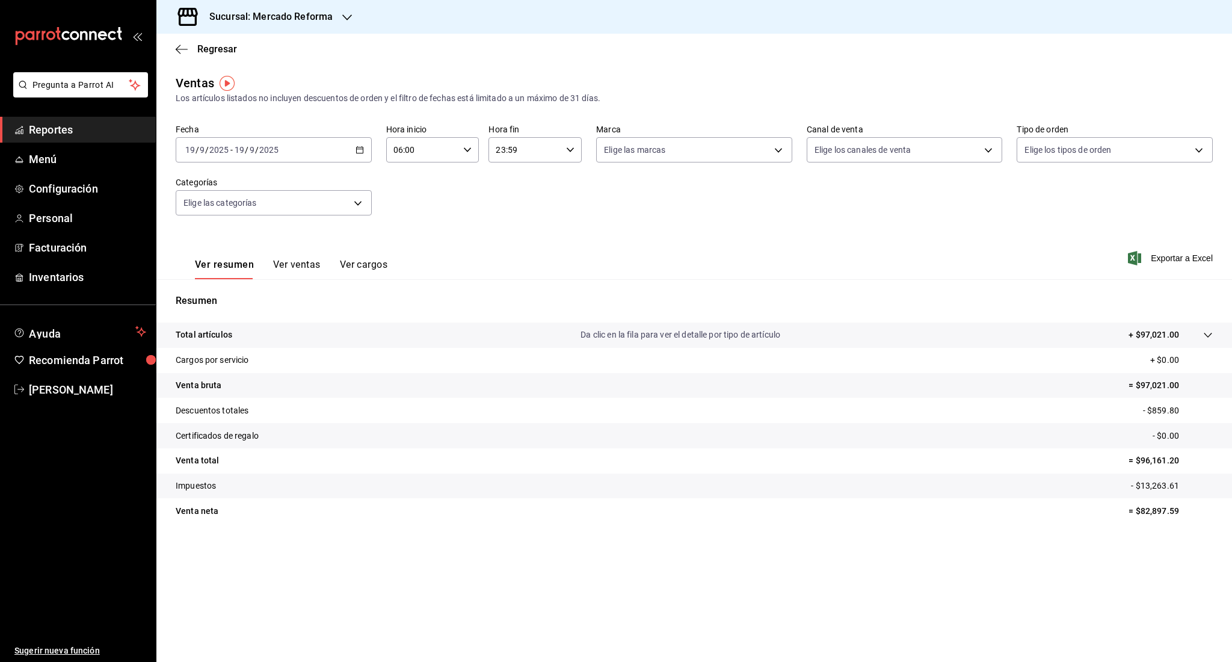
click at [61, 114] on li "Pregunta a Parrot AI" at bounding box center [78, 94] width 146 height 45
click at [61, 118] on link "Reportes" at bounding box center [78, 130] width 156 height 26
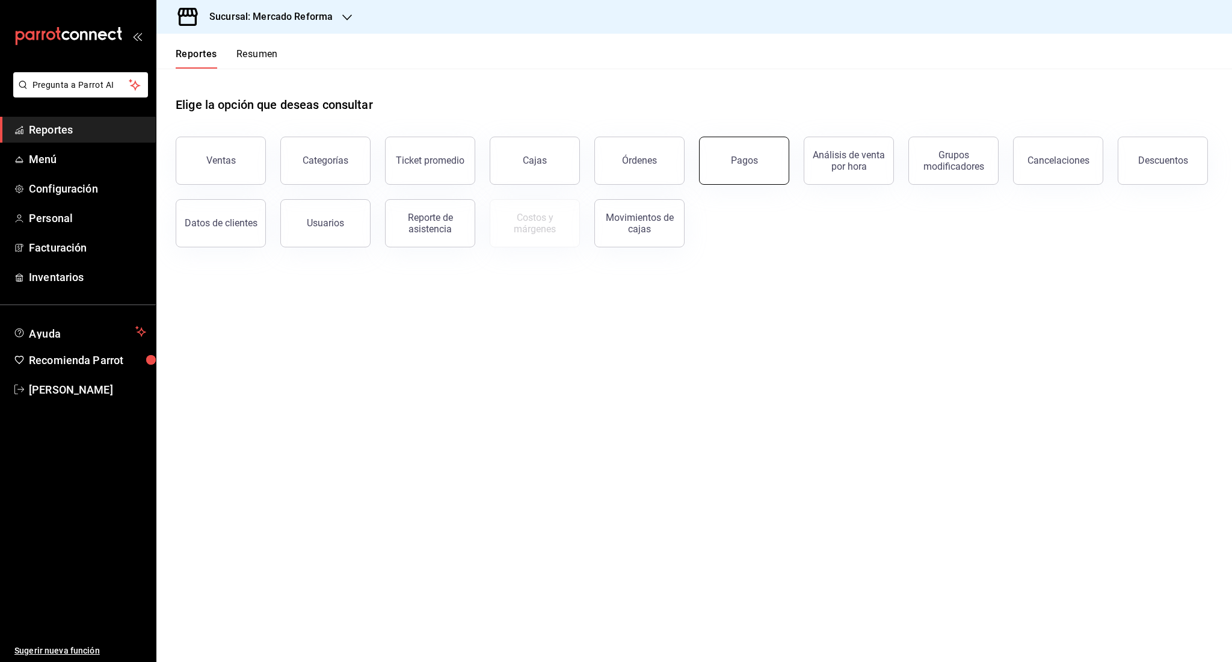
click at [748, 182] on button "Pagos" at bounding box center [744, 161] width 90 height 48
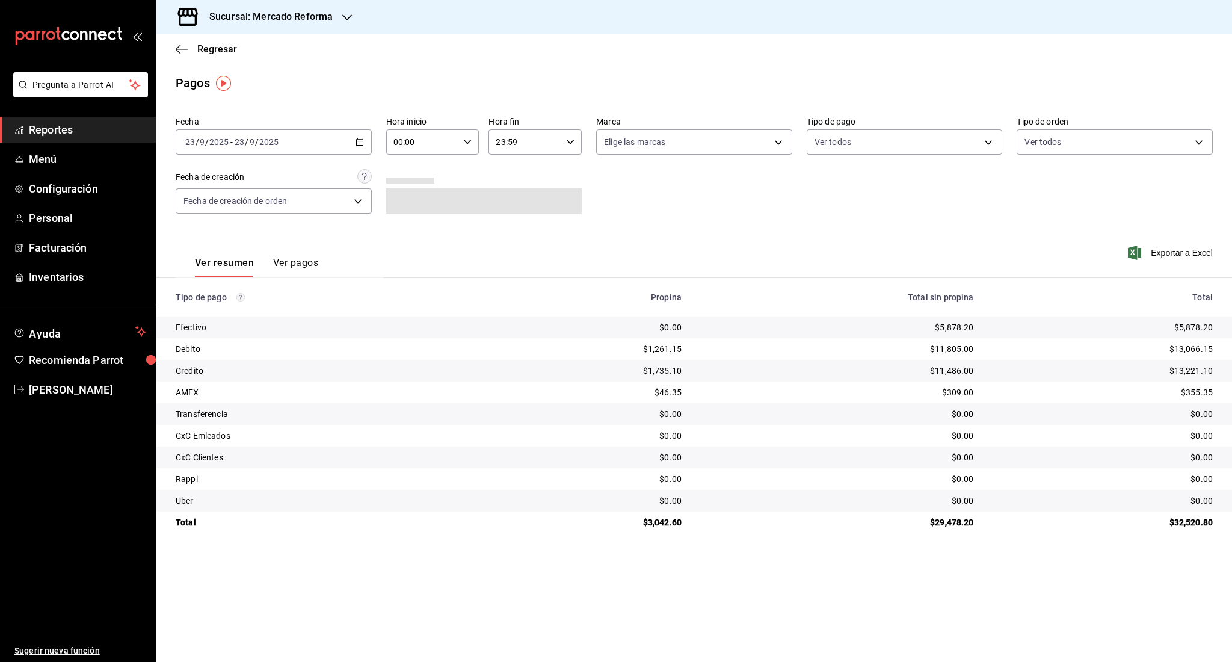
click at [316, 145] on div "[DATE] [DATE] - [DATE] [DATE]" at bounding box center [274, 141] width 196 height 25
click at [227, 313] on span "Rango de fechas" at bounding box center [232, 313] width 93 height 13
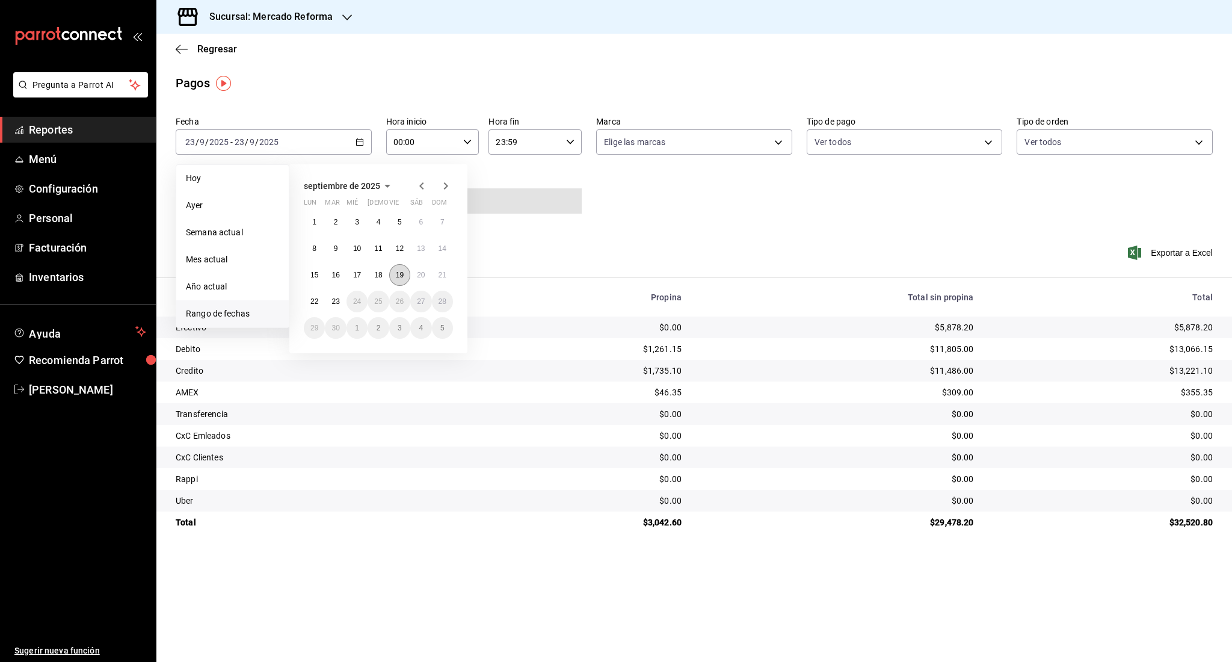
click at [397, 271] on abbr "19" at bounding box center [400, 275] width 8 height 8
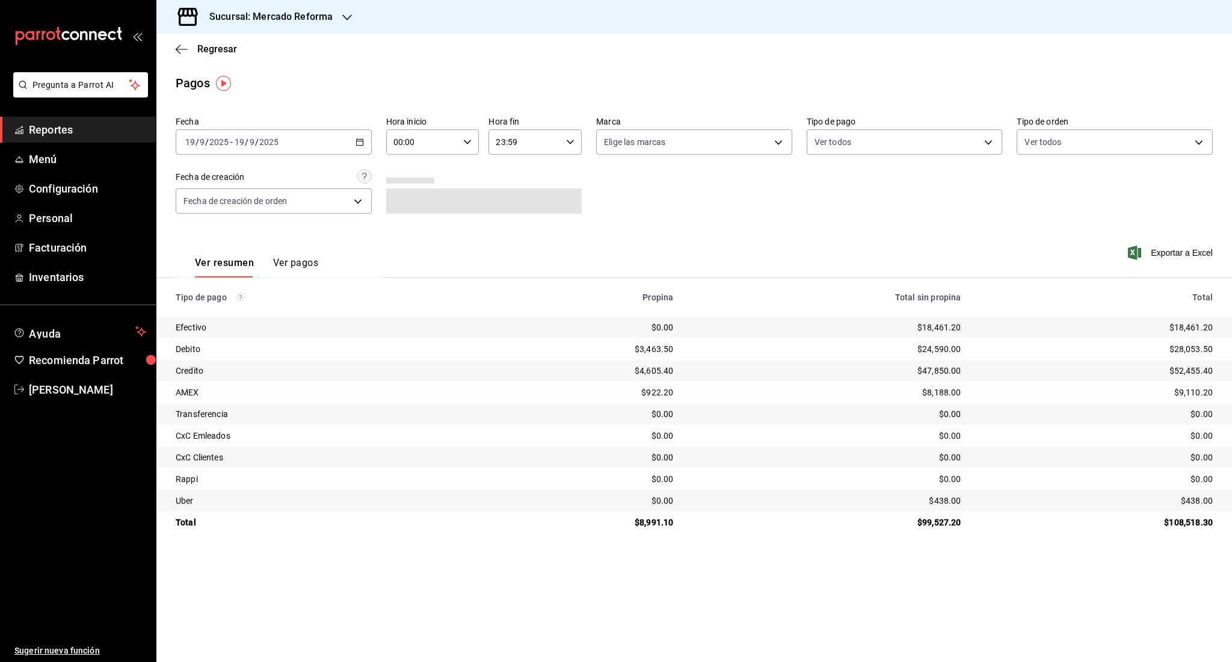
click at [477, 140] on div "00:00 Hora inicio" at bounding box center [432, 141] width 93 height 25
click at [411, 177] on button "09" at bounding box center [410, 170] width 42 height 24
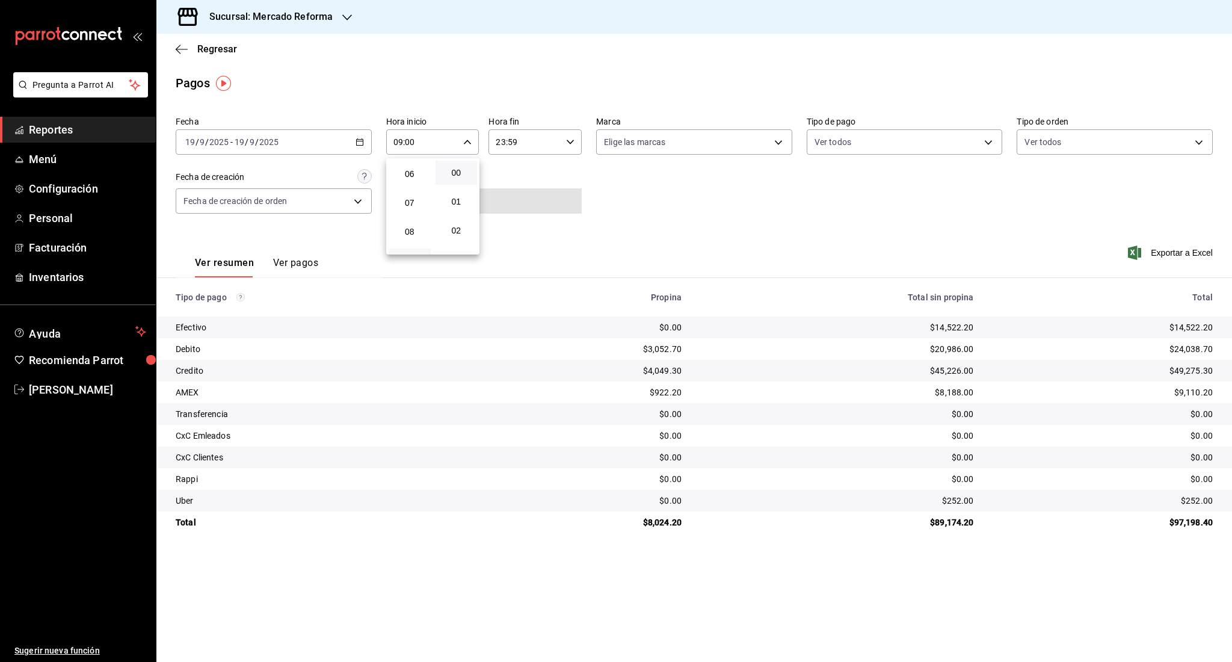
scroll to position [169, 0]
click at [413, 183] on button "06" at bounding box center [410, 177] width 42 height 24
type input "06:00"
click at [869, 558] on div at bounding box center [616, 331] width 1232 height 662
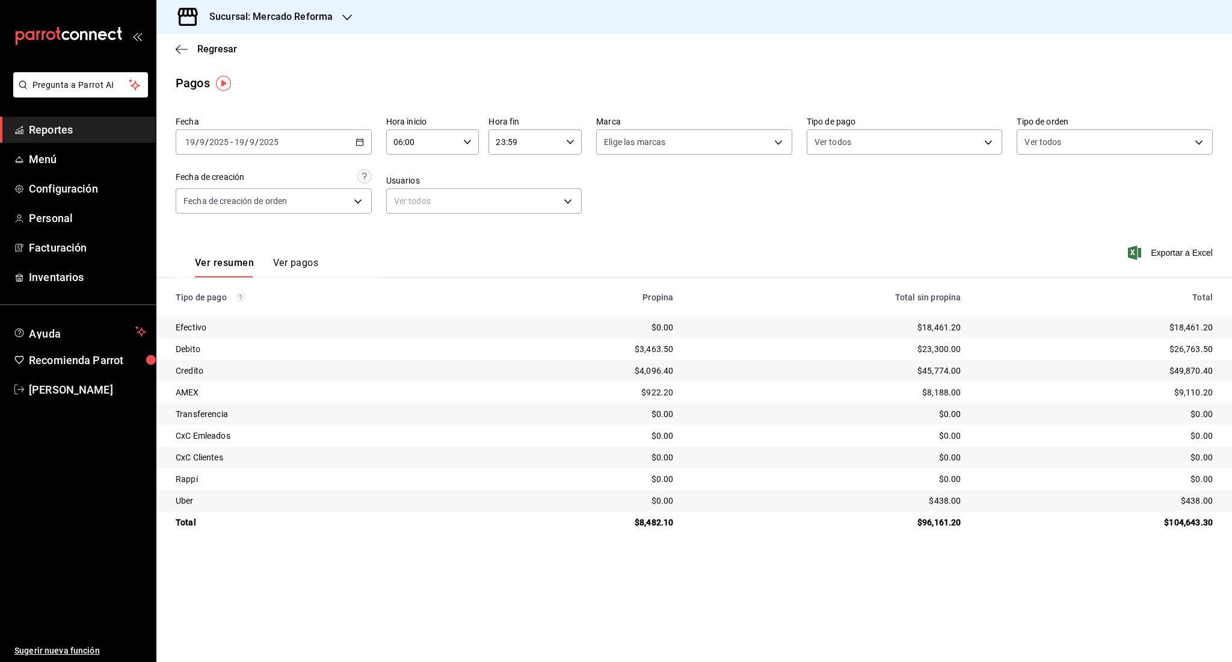
click at [31, 132] on span "Reportes" at bounding box center [87, 129] width 117 height 16
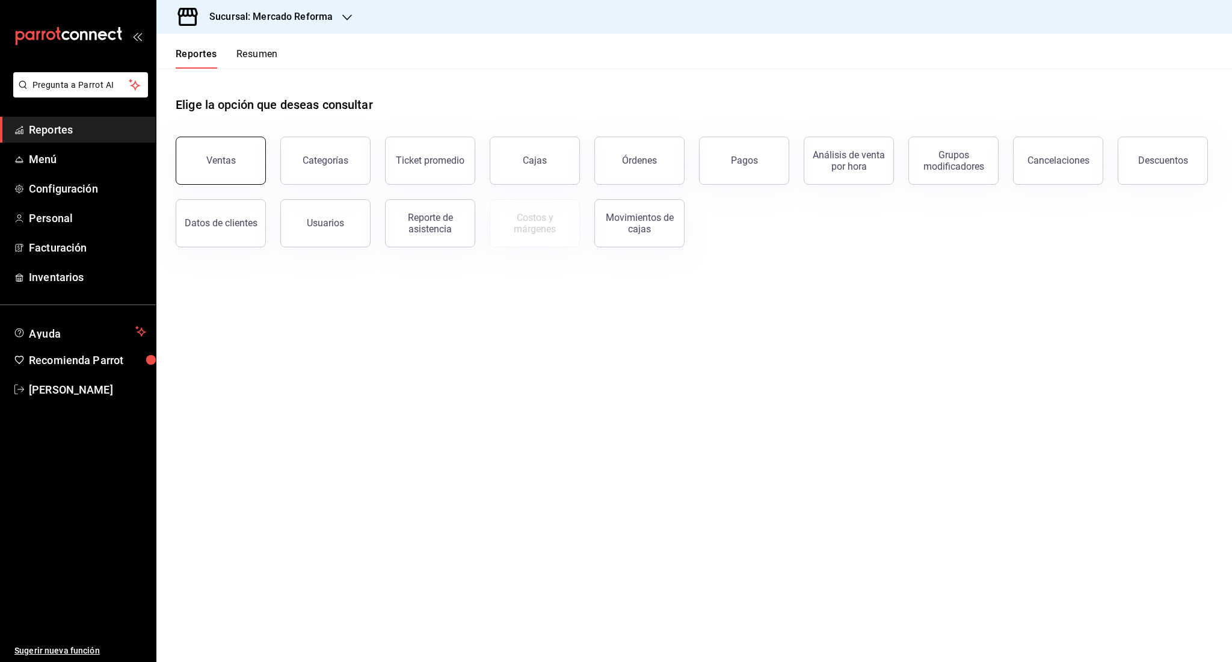
click at [252, 156] on button "Ventas" at bounding box center [221, 161] width 90 height 48
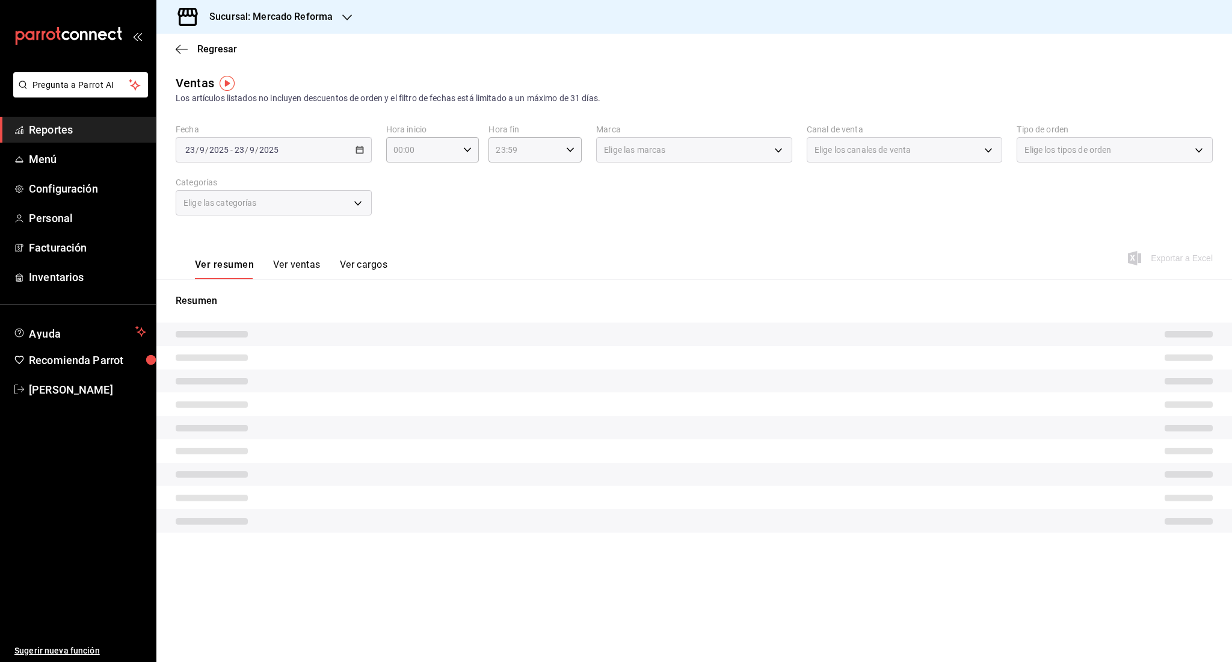
click at [252, 156] on div "[DATE] [DATE] - [DATE] [DATE]" at bounding box center [274, 149] width 196 height 25
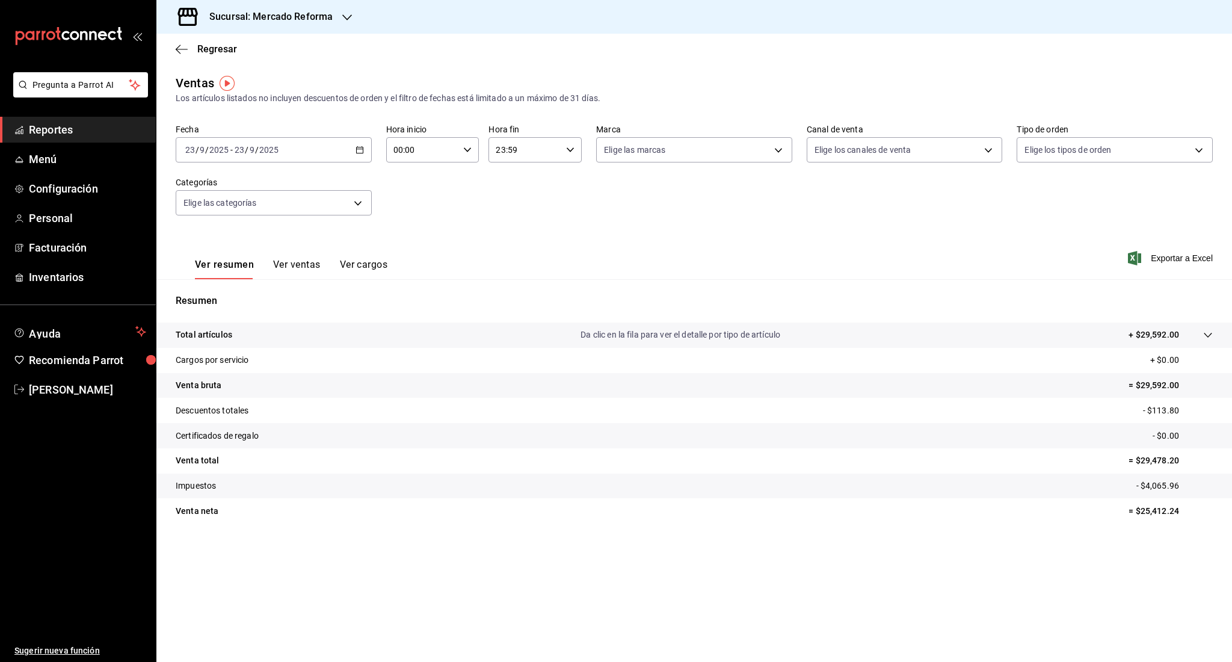
click at [252, 156] on div "[DATE] [DATE] - [DATE] [DATE]" at bounding box center [274, 149] width 196 height 25
click at [244, 294] on span "Rango de fechas" at bounding box center [232, 294] width 93 height 13
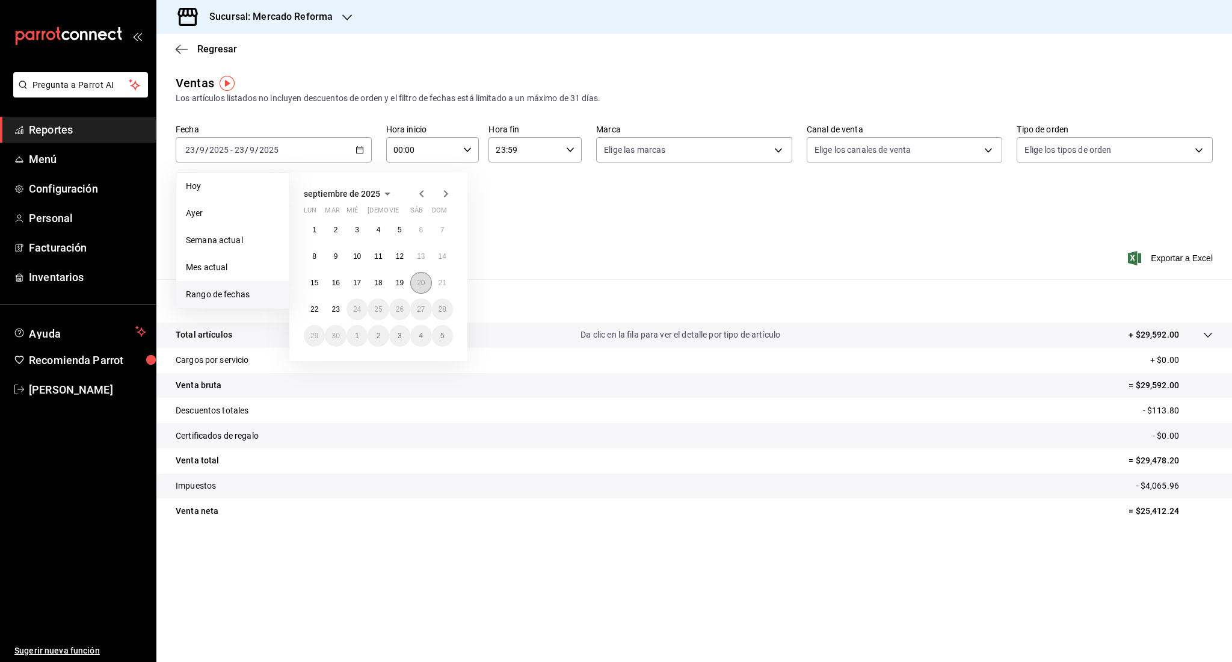
click at [427, 281] on button "20" at bounding box center [420, 283] width 21 height 22
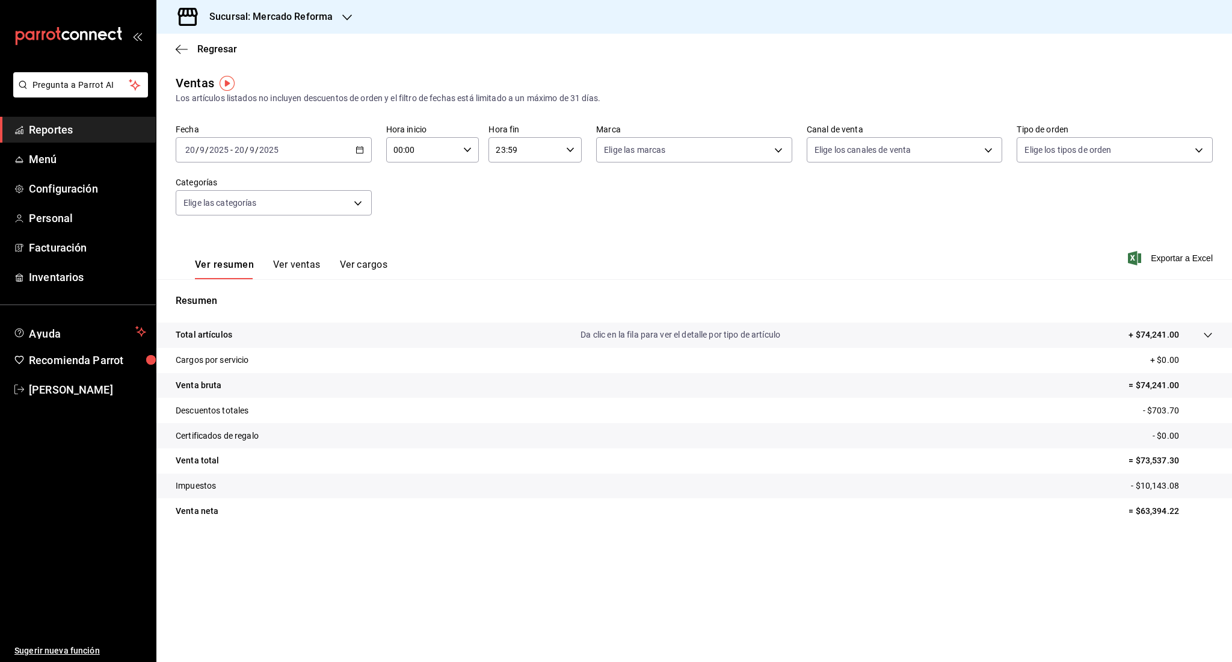
click at [75, 138] on link "Reportes" at bounding box center [78, 130] width 156 height 26
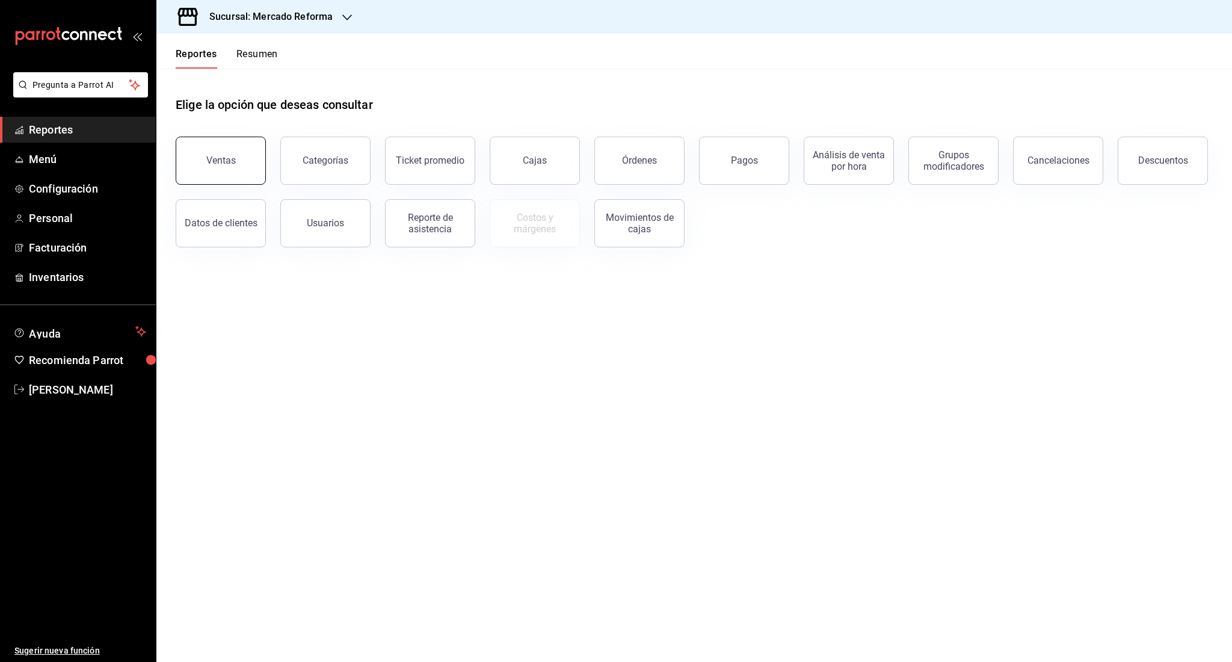
click at [195, 183] on div "Ventas" at bounding box center [213, 153] width 105 height 63
click at [207, 173] on button "Ventas" at bounding box center [221, 161] width 90 height 48
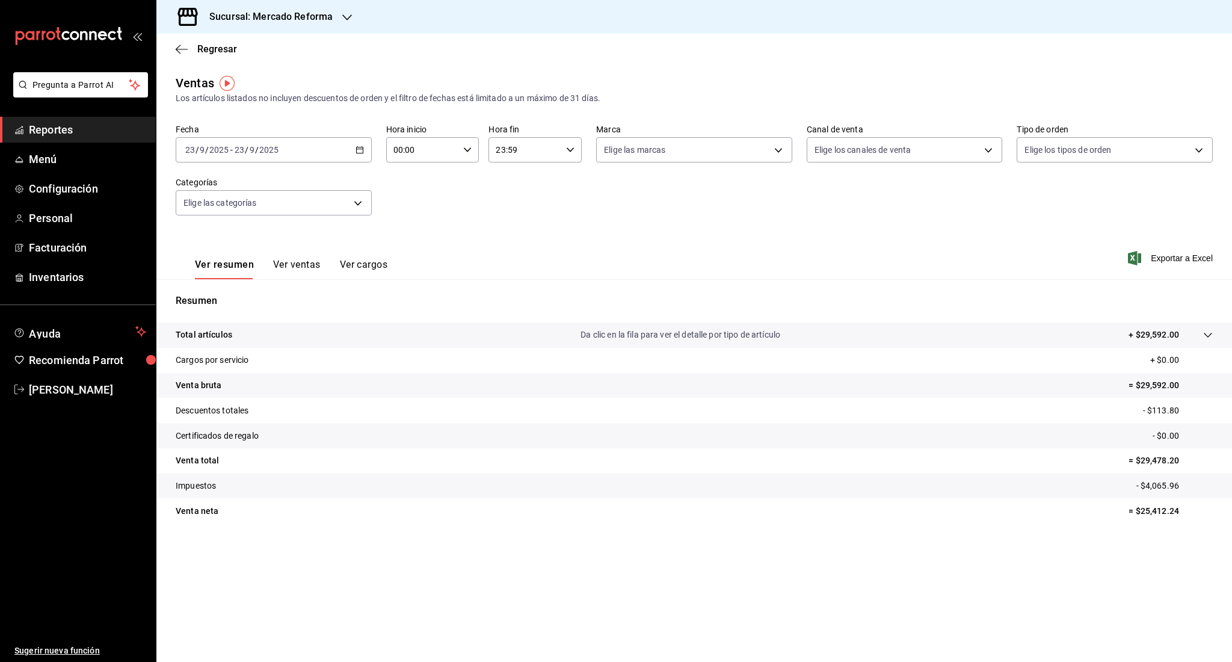
click at [212, 162] on div "[DATE] [DATE] - [DATE] [DATE]" at bounding box center [274, 149] width 196 height 25
click at [217, 155] on div "[DATE] [DATE] - [DATE] [DATE]" at bounding box center [274, 149] width 196 height 25
click at [218, 295] on span "Rango de fechas" at bounding box center [232, 294] width 93 height 13
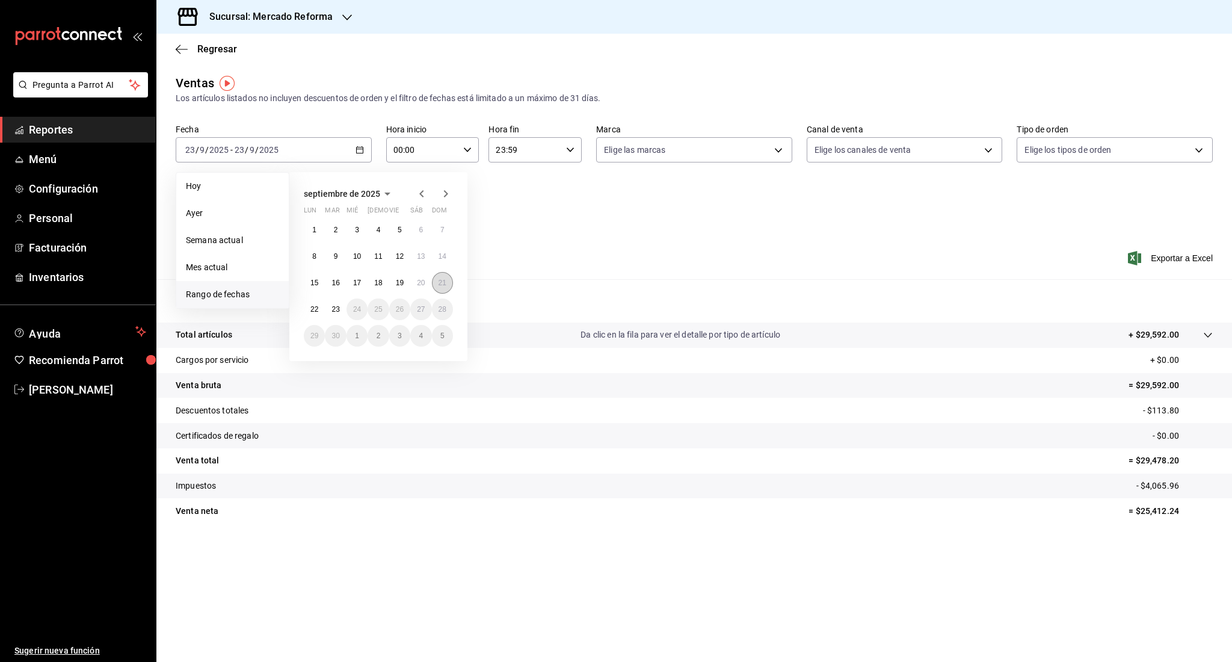
click at [439, 279] on abbr "21" at bounding box center [442, 282] width 8 height 8
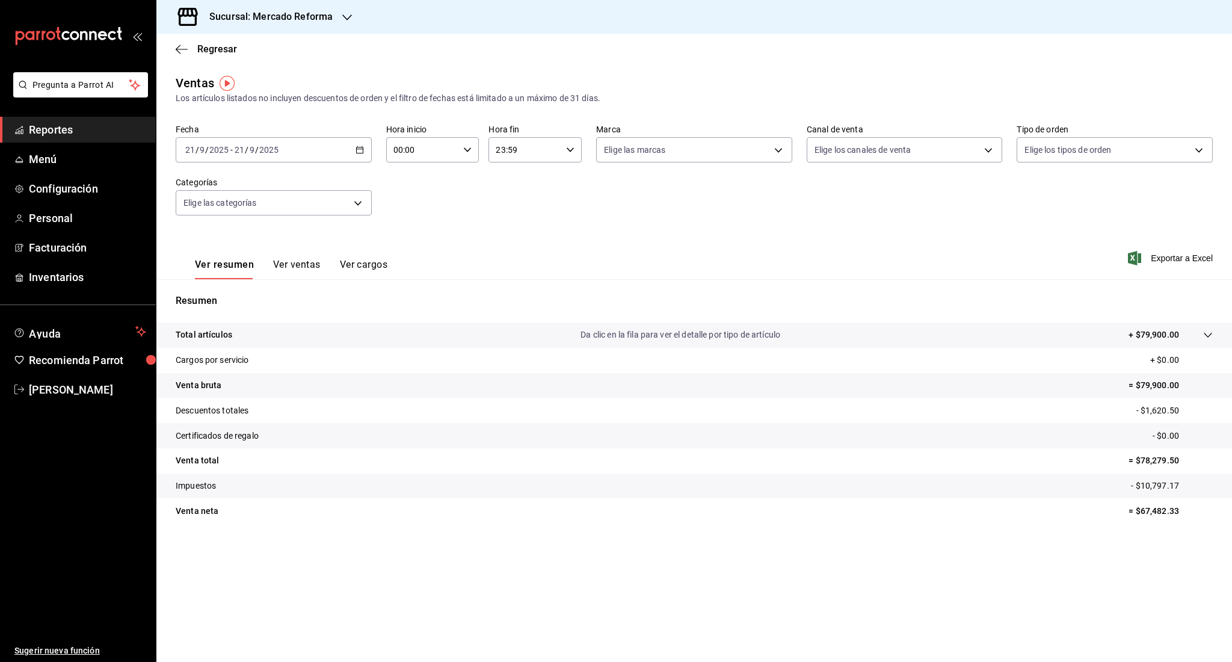
click at [235, 155] on div "[DATE] [DATE] - [DATE] [DATE]" at bounding box center [274, 149] width 196 height 25
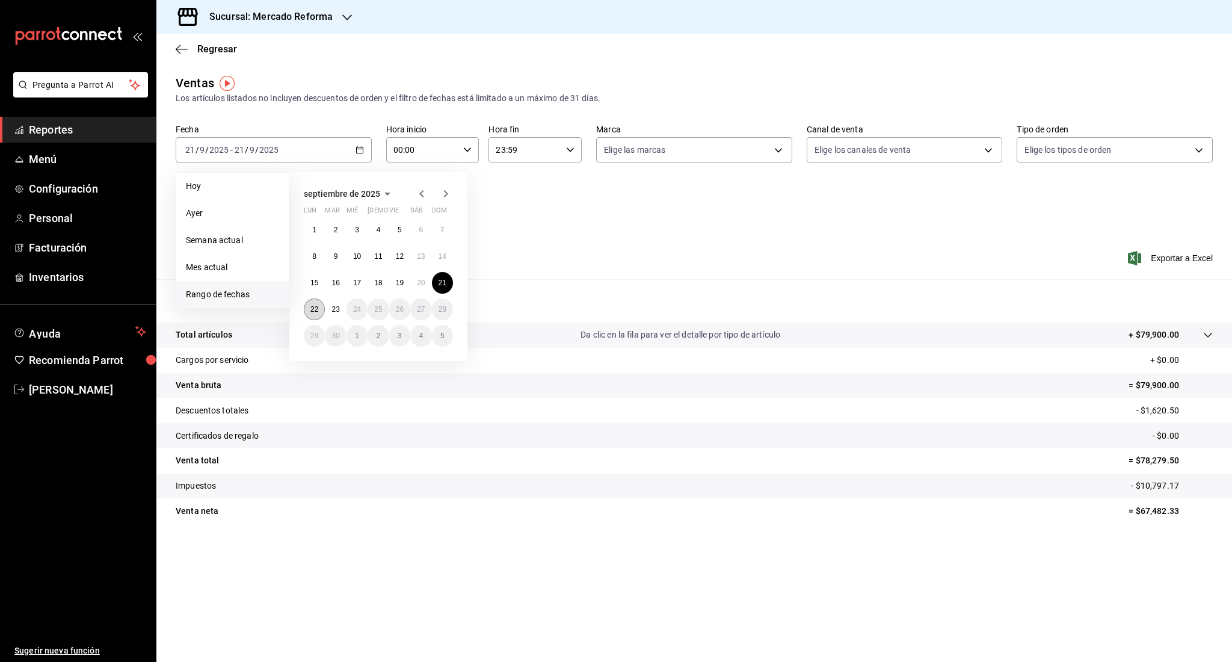
click at [309, 307] on button "22" at bounding box center [314, 309] width 21 height 22
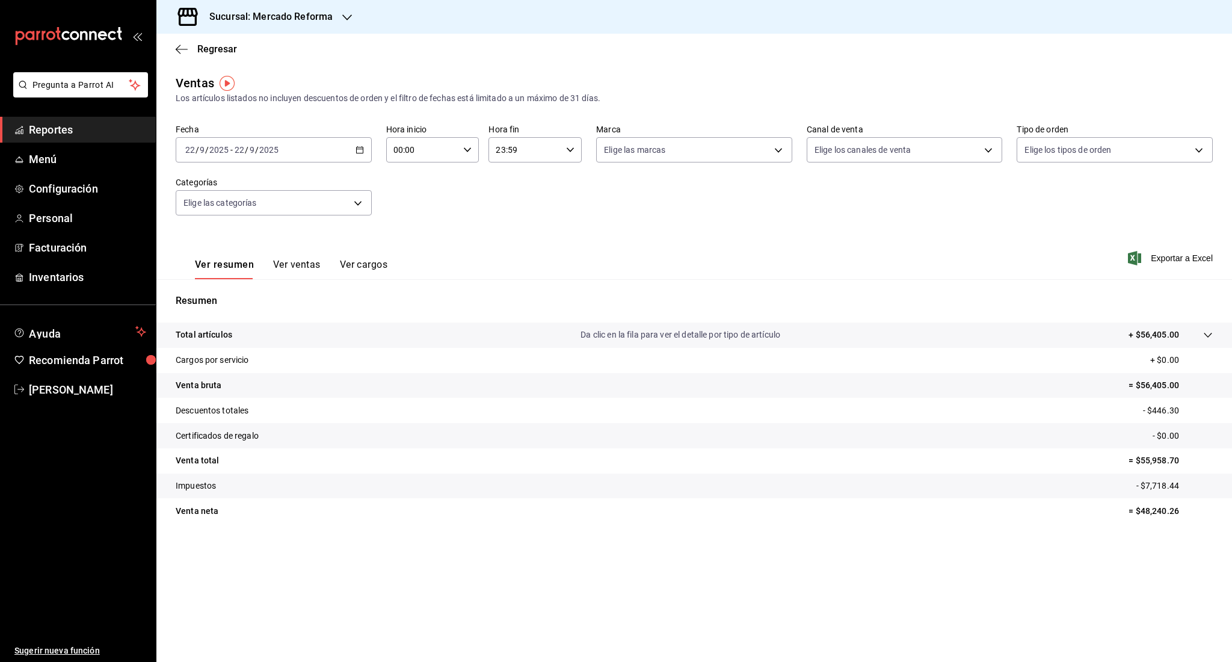
click at [45, 124] on span "Reportes" at bounding box center [87, 129] width 117 height 16
